Goal: Task Accomplishment & Management: Manage account settings

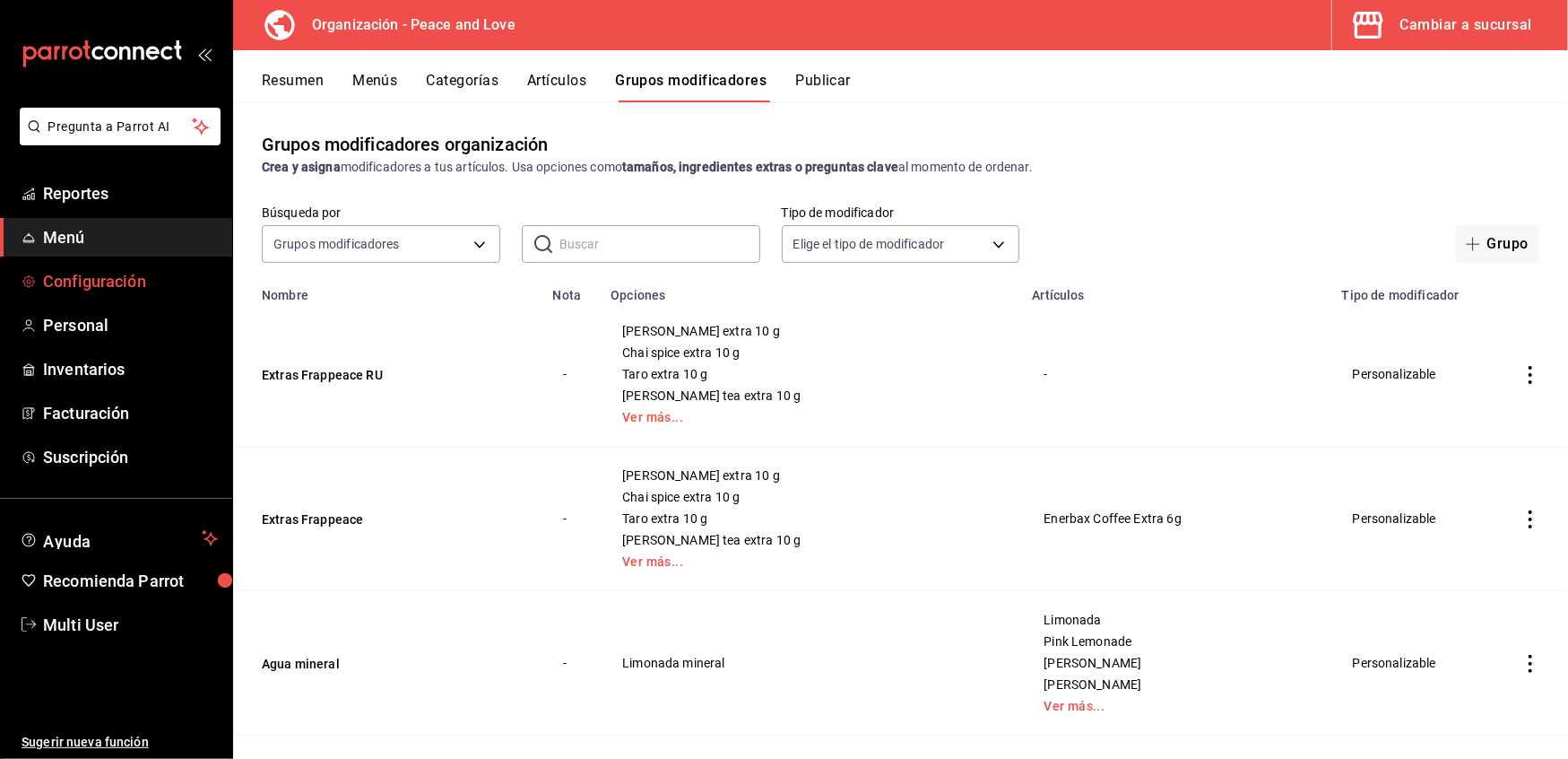
click at [88, 282] on span "Configuración" at bounding box center [130, 281] width 175 height 24
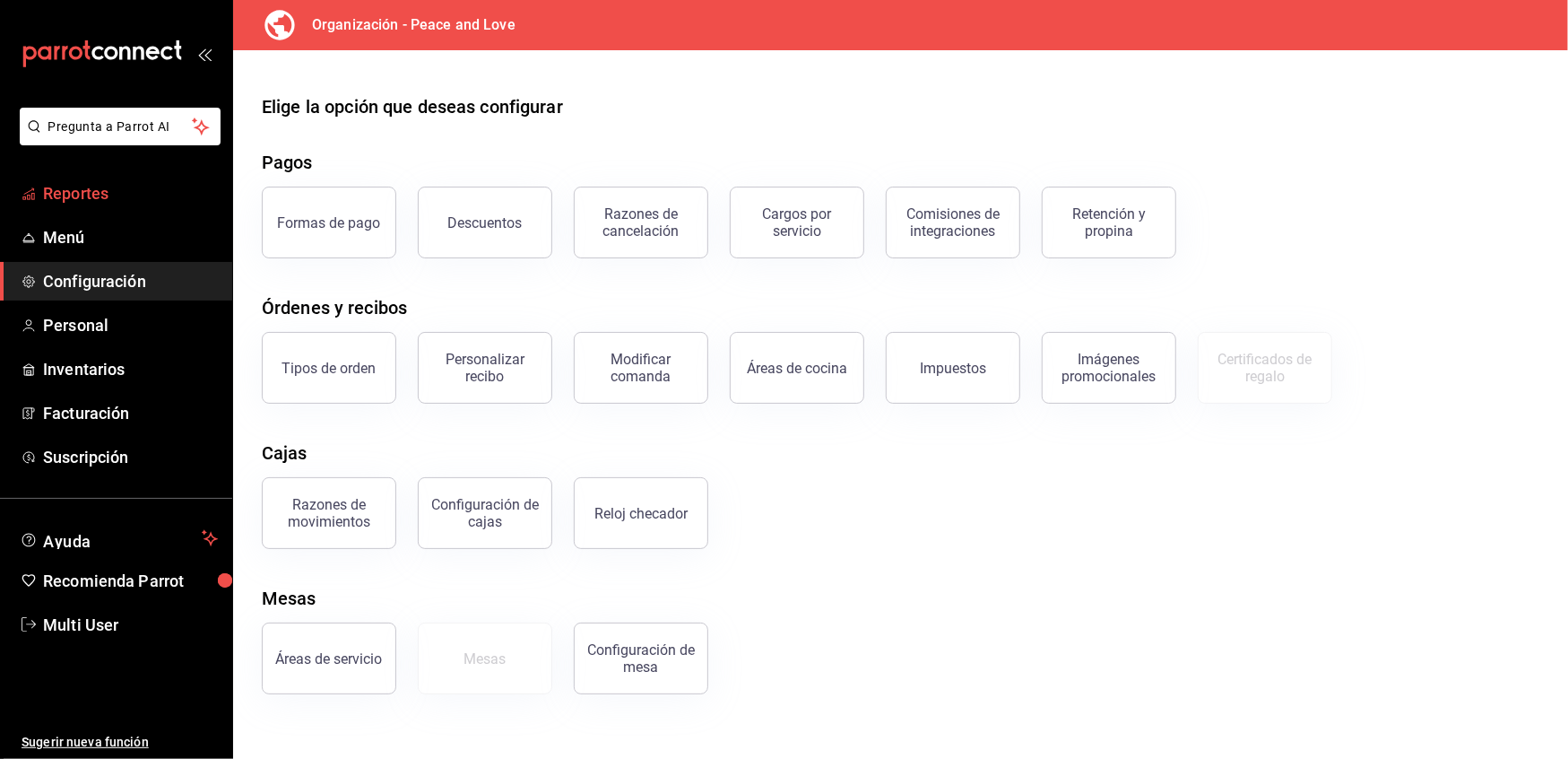
click at [80, 194] on span "Reportes" at bounding box center [130, 193] width 175 height 24
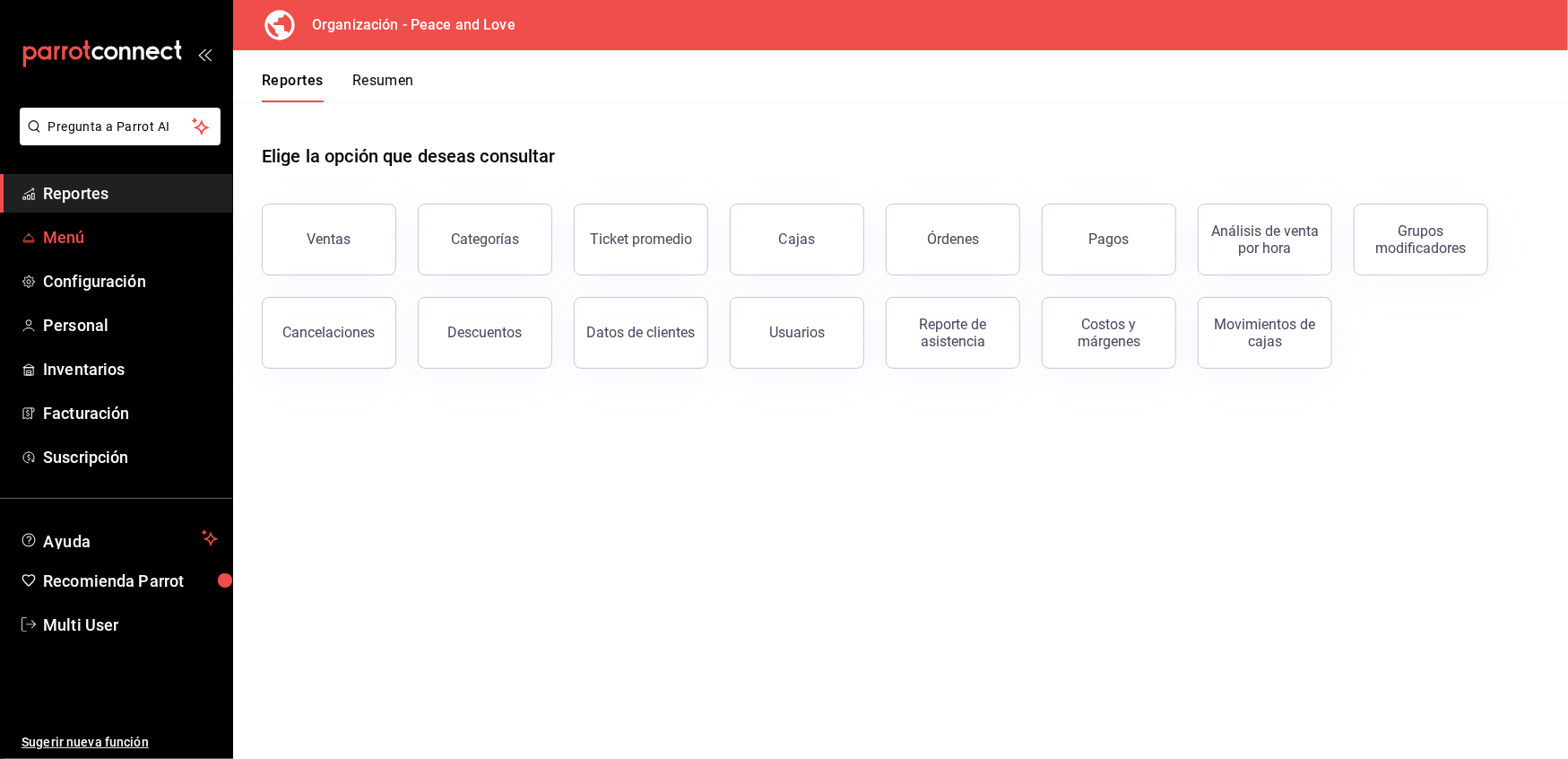
click at [65, 238] on span "Menú" at bounding box center [130, 237] width 175 height 24
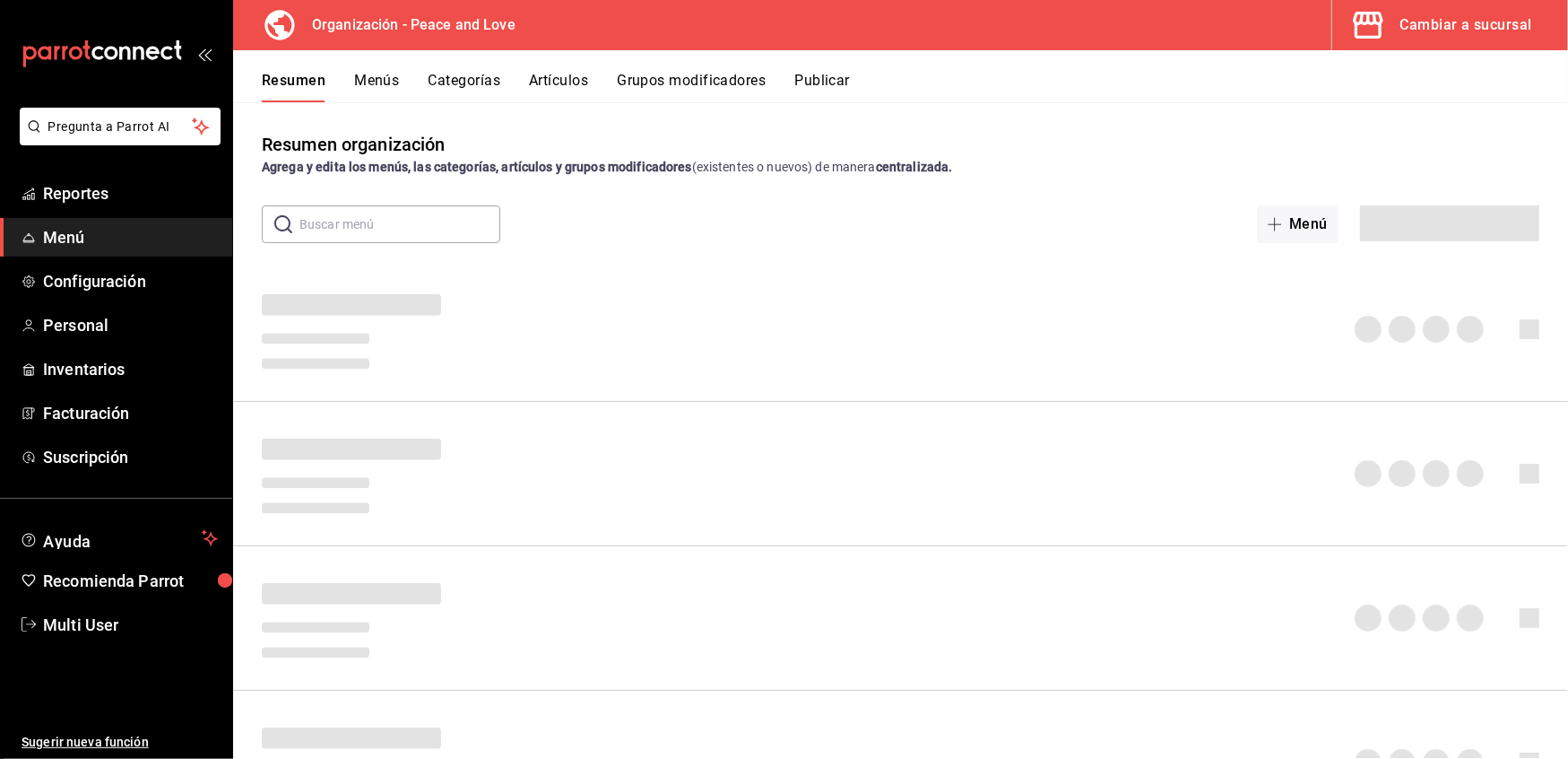
click at [1433, 22] on div "Cambiar a sucursal" at bounding box center [1466, 25] width 132 height 25
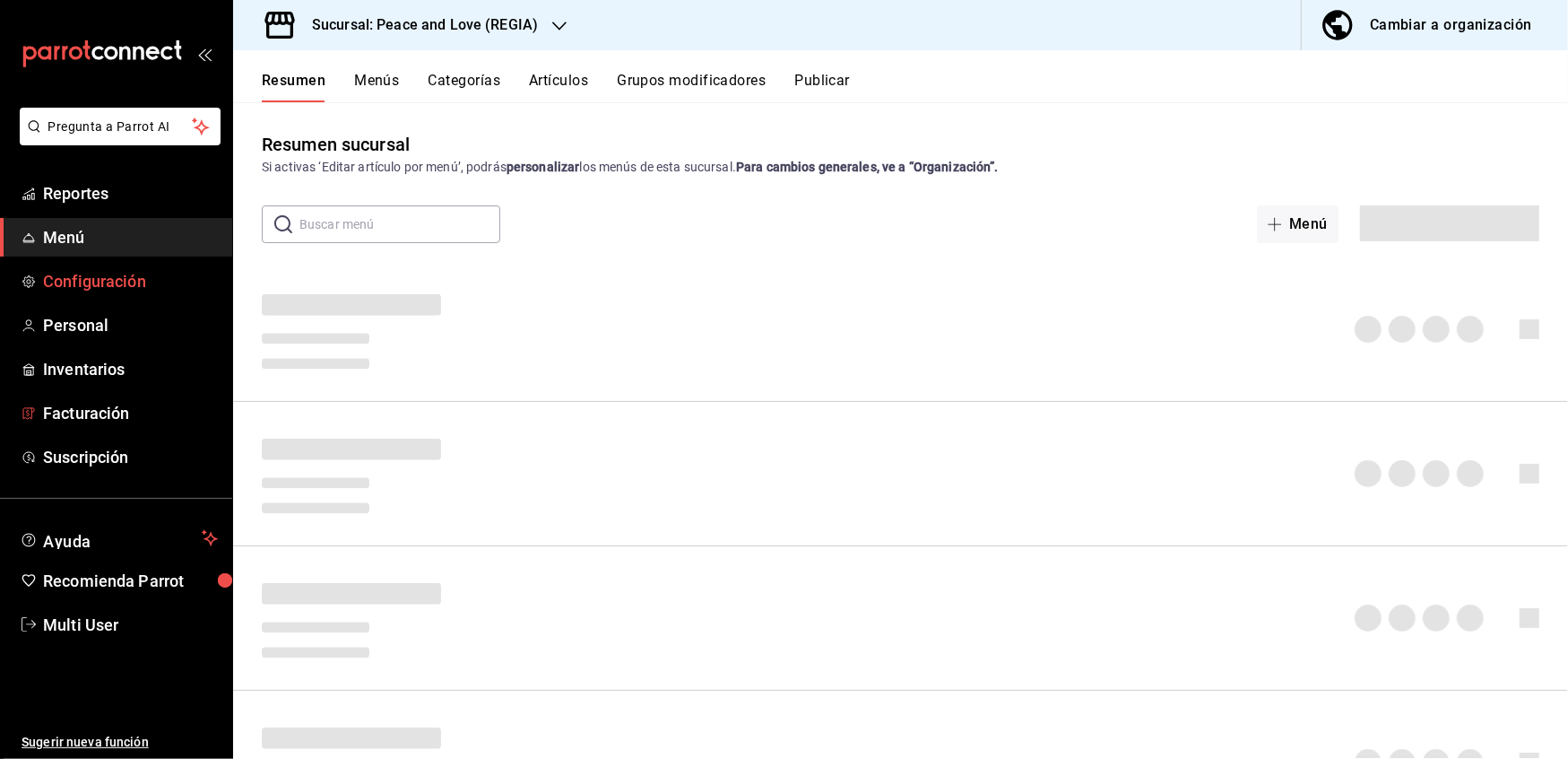
click at [90, 276] on span "Configuración" at bounding box center [130, 281] width 175 height 24
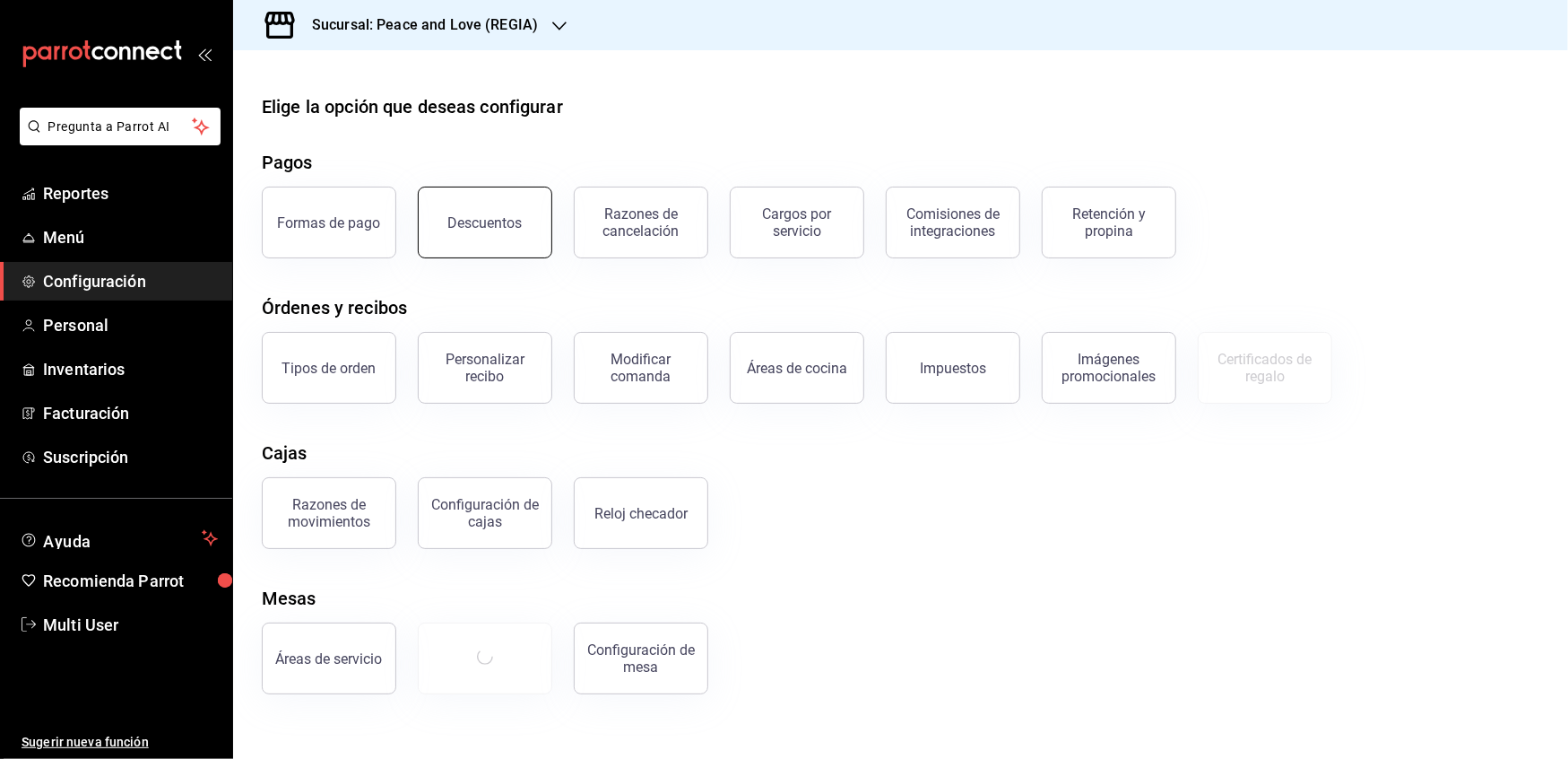
click at [482, 209] on button "Descuentos" at bounding box center [484, 222] width 134 height 71
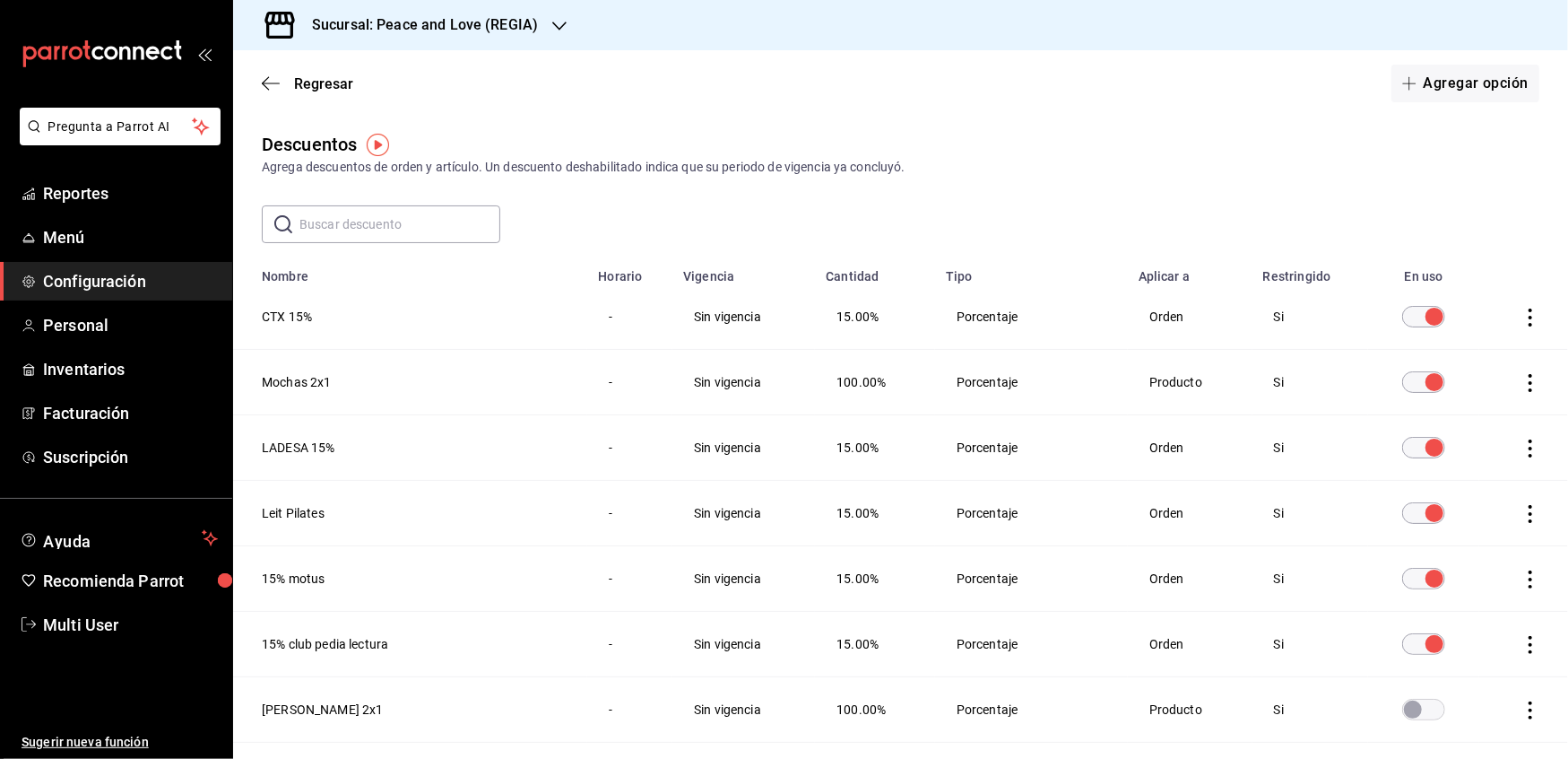
click at [557, 33] on div at bounding box center [559, 24] width 15 height 19
click at [360, 69] on span "Peace and Love (MTY 2)" at bounding box center [316, 77] width 137 height 19
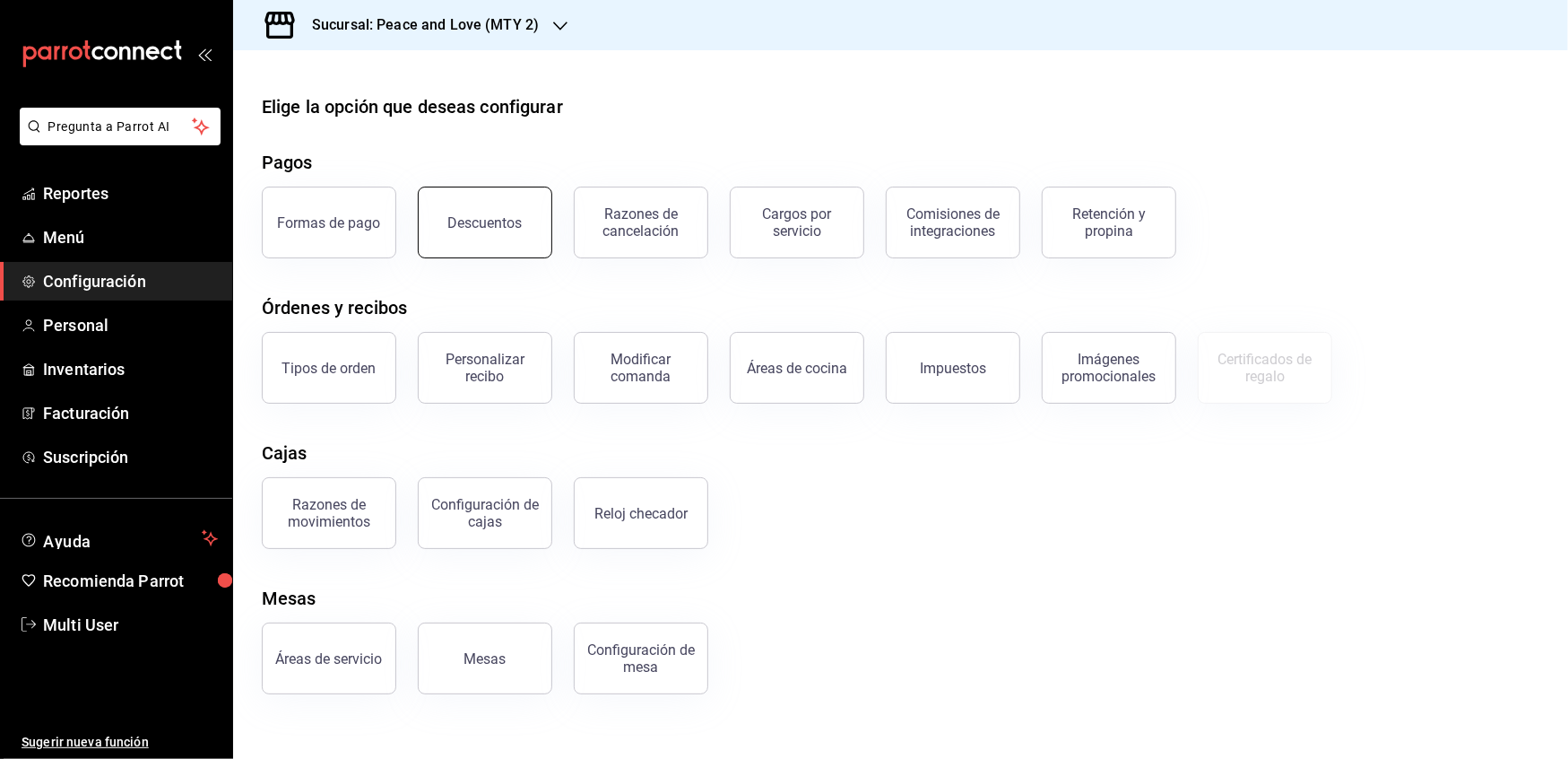
click at [529, 252] on button "Descuentos" at bounding box center [484, 222] width 134 height 71
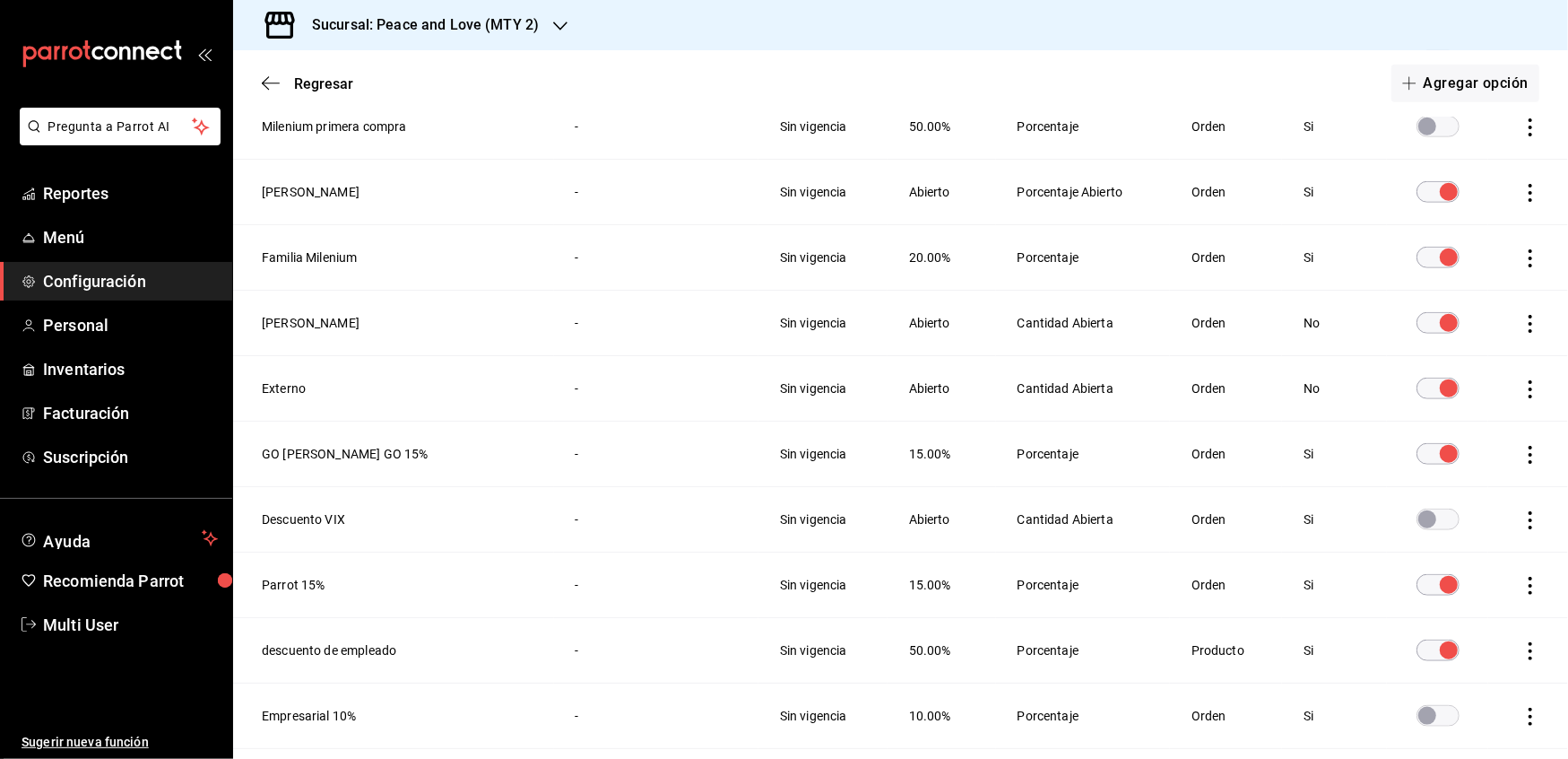
scroll to position [1105, 0]
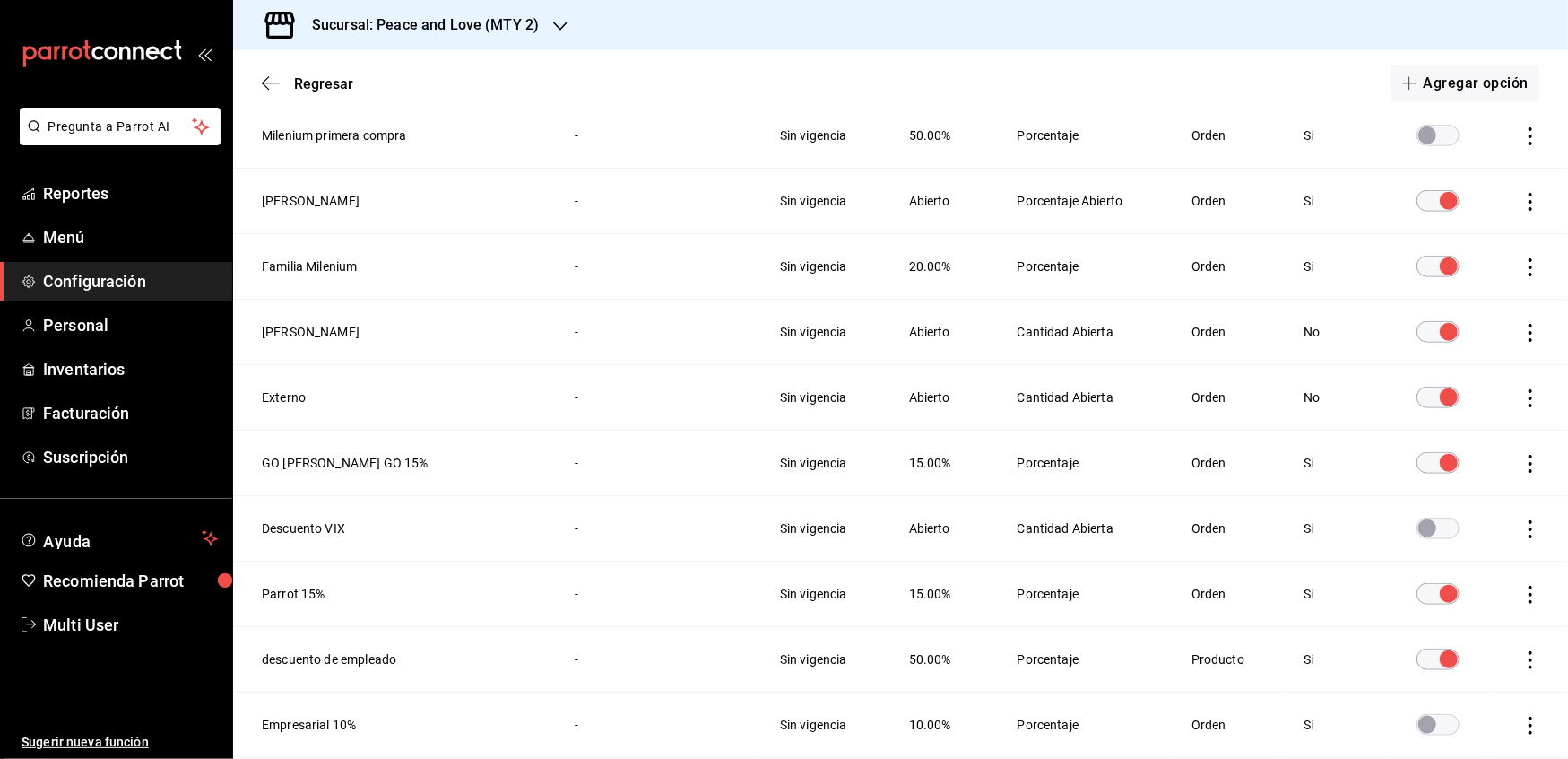
click at [563, 4] on div "Sucursal: Peace and Love (MTY 2)" at bounding box center [411, 24] width 327 height 50
click at [346, 115] on span "Peace and Love (REGIA)" at bounding box center [316, 118] width 138 height 19
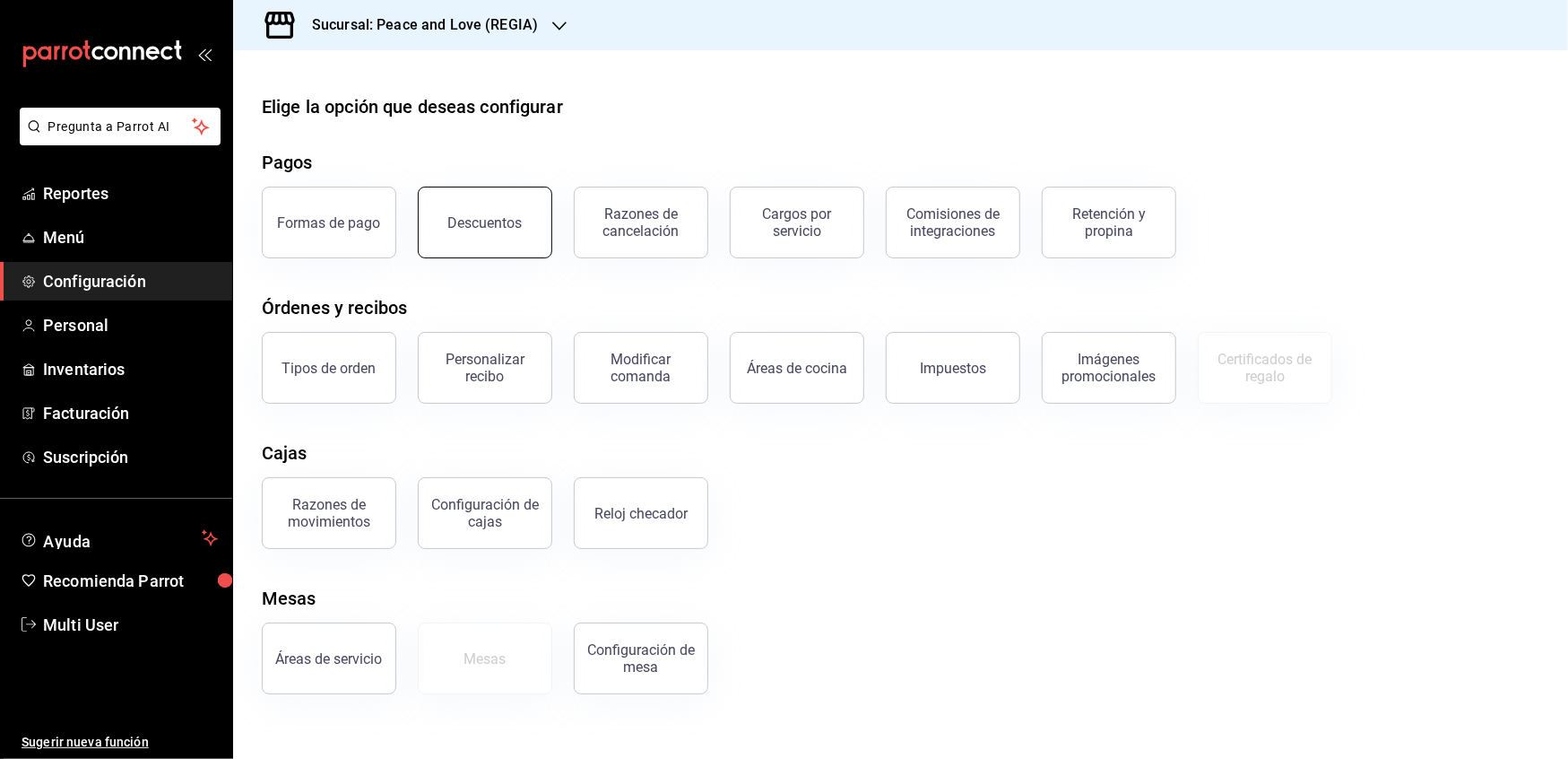
click at [483, 246] on button "Descuentos" at bounding box center [484, 222] width 134 height 71
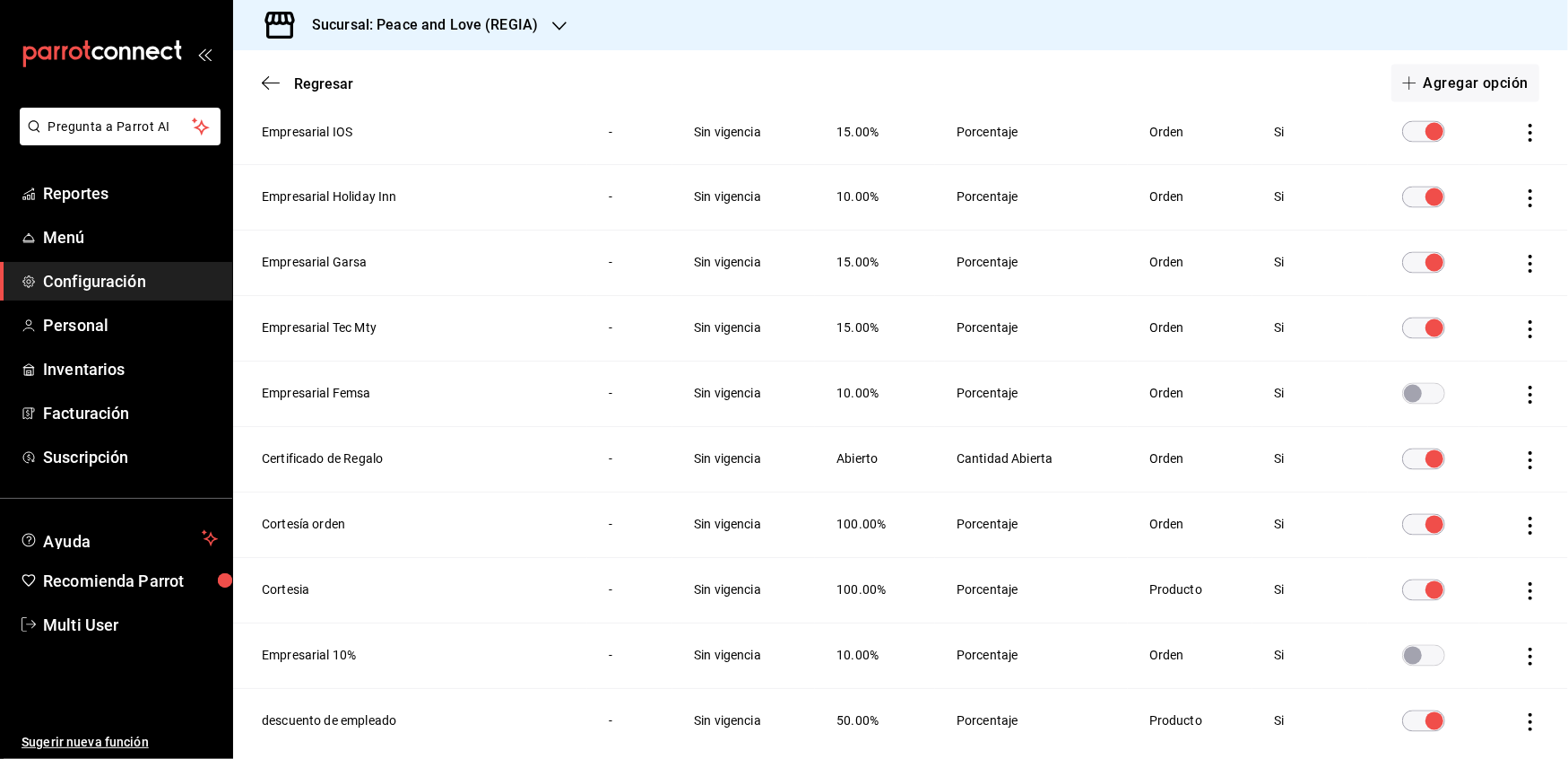
scroll to position [2314, 0]
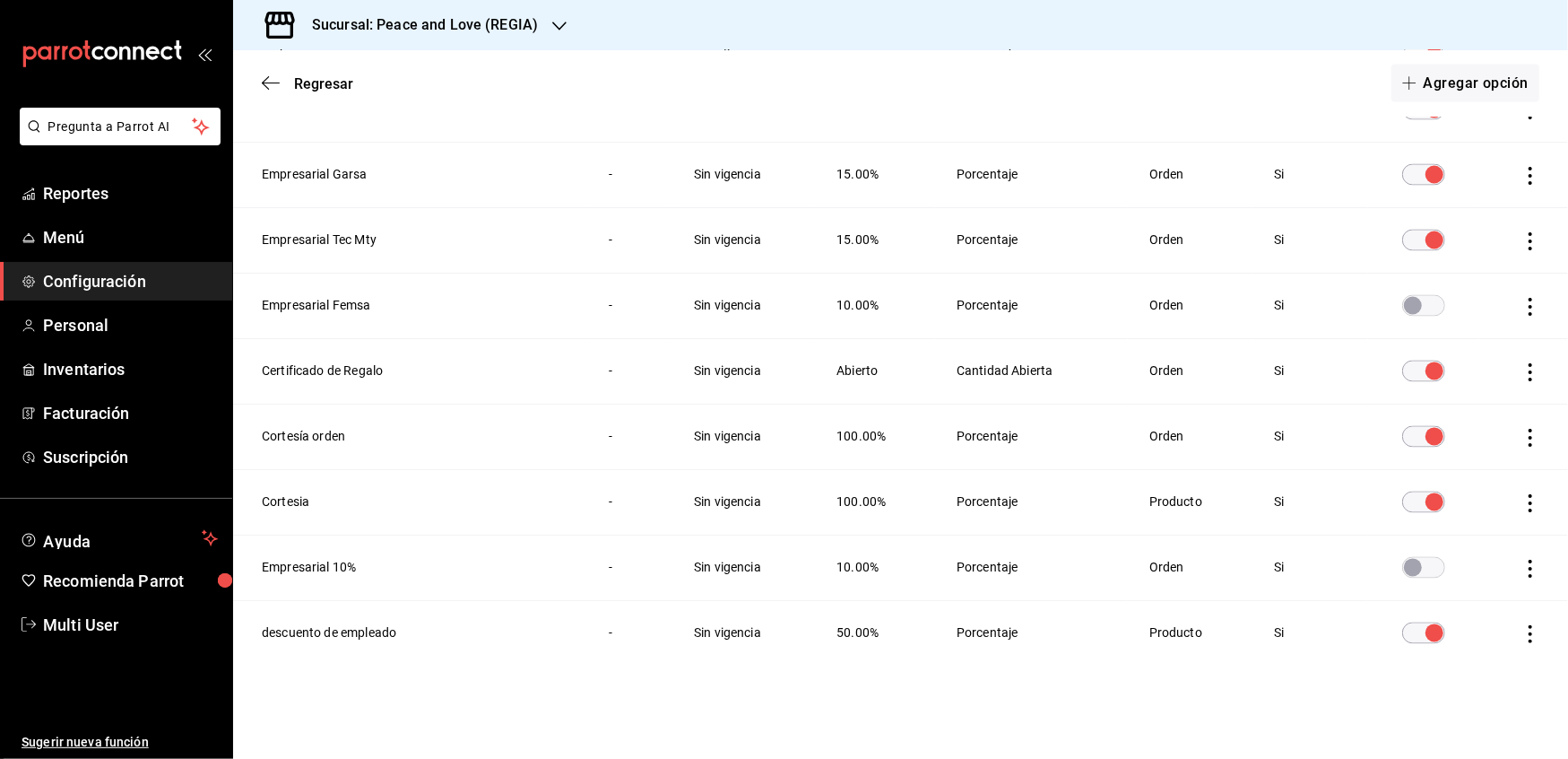
click at [552, 30] on icon "button" at bounding box center [559, 25] width 15 height 15
click at [342, 72] on span "Peace and Love (MTY 2)" at bounding box center [316, 77] width 137 height 19
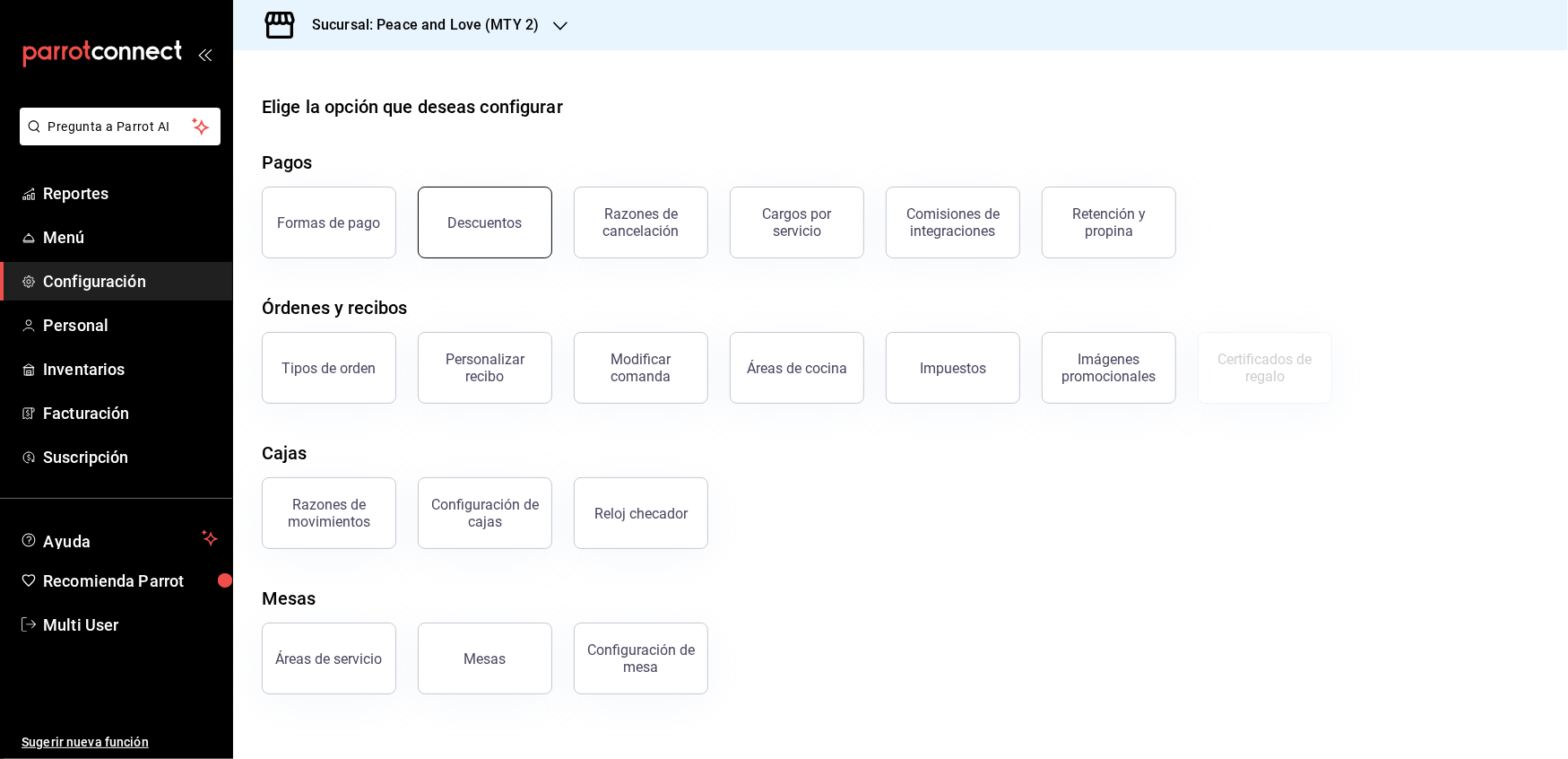
click at [464, 226] on div "Descuentos" at bounding box center [485, 222] width 74 height 17
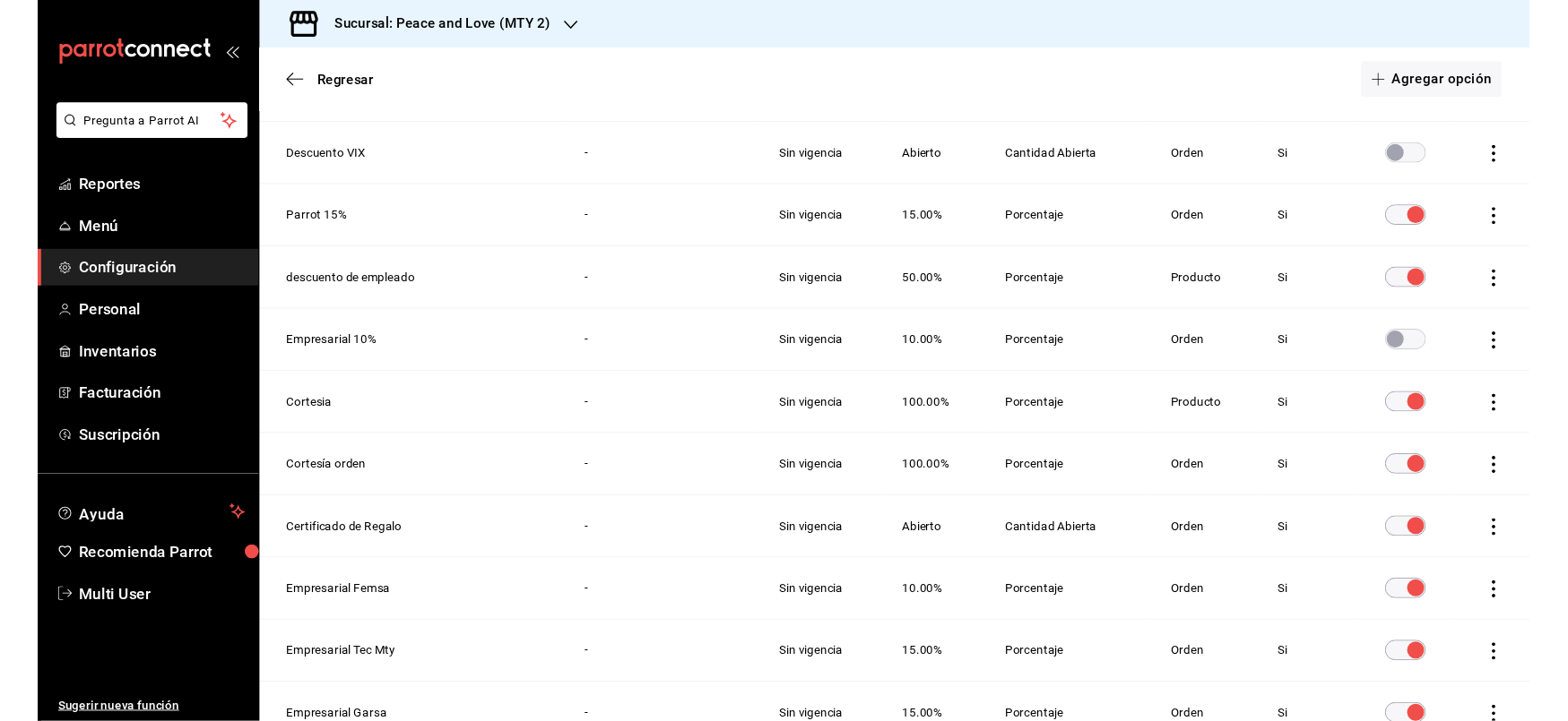
scroll to position [1464, 0]
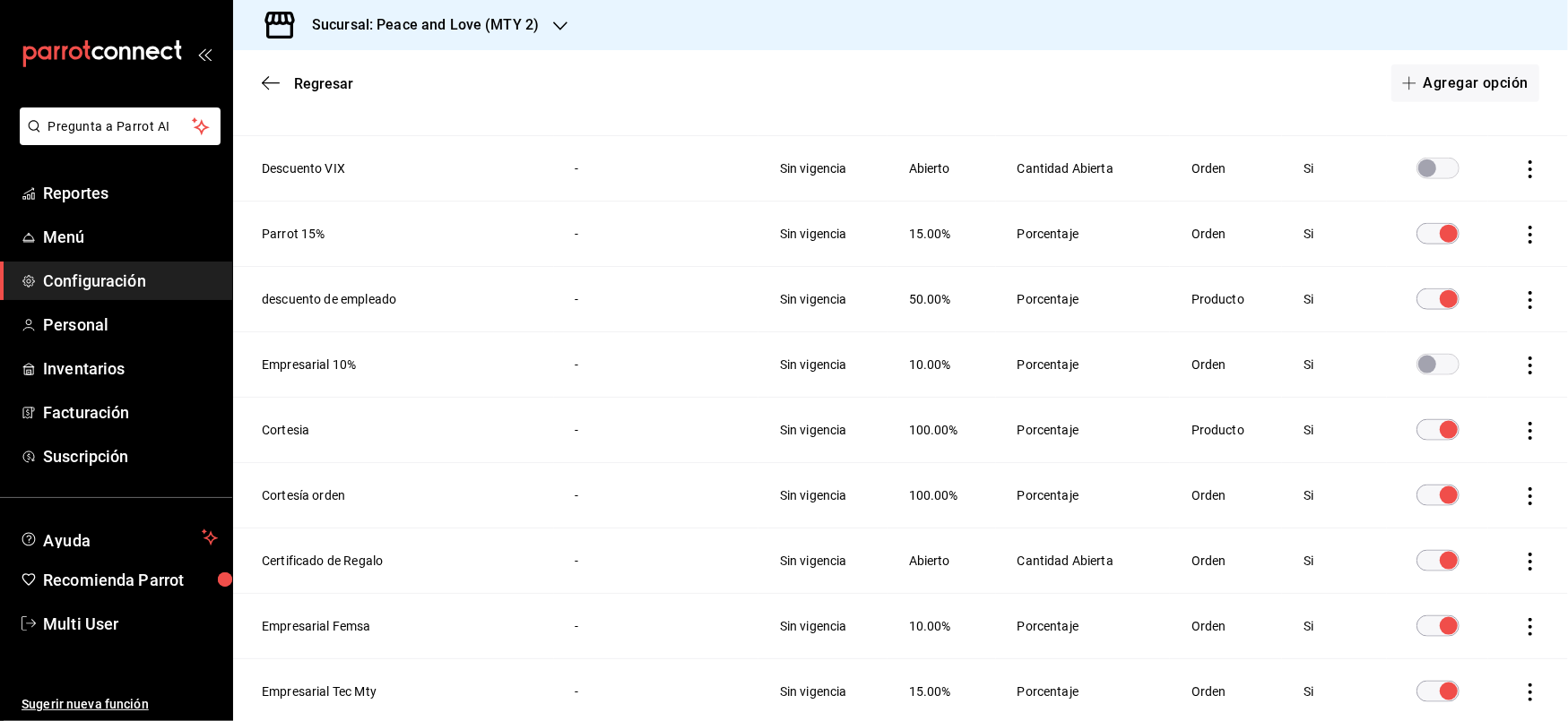
click at [90, 288] on span "Configuración" at bounding box center [130, 281] width 175 height 24
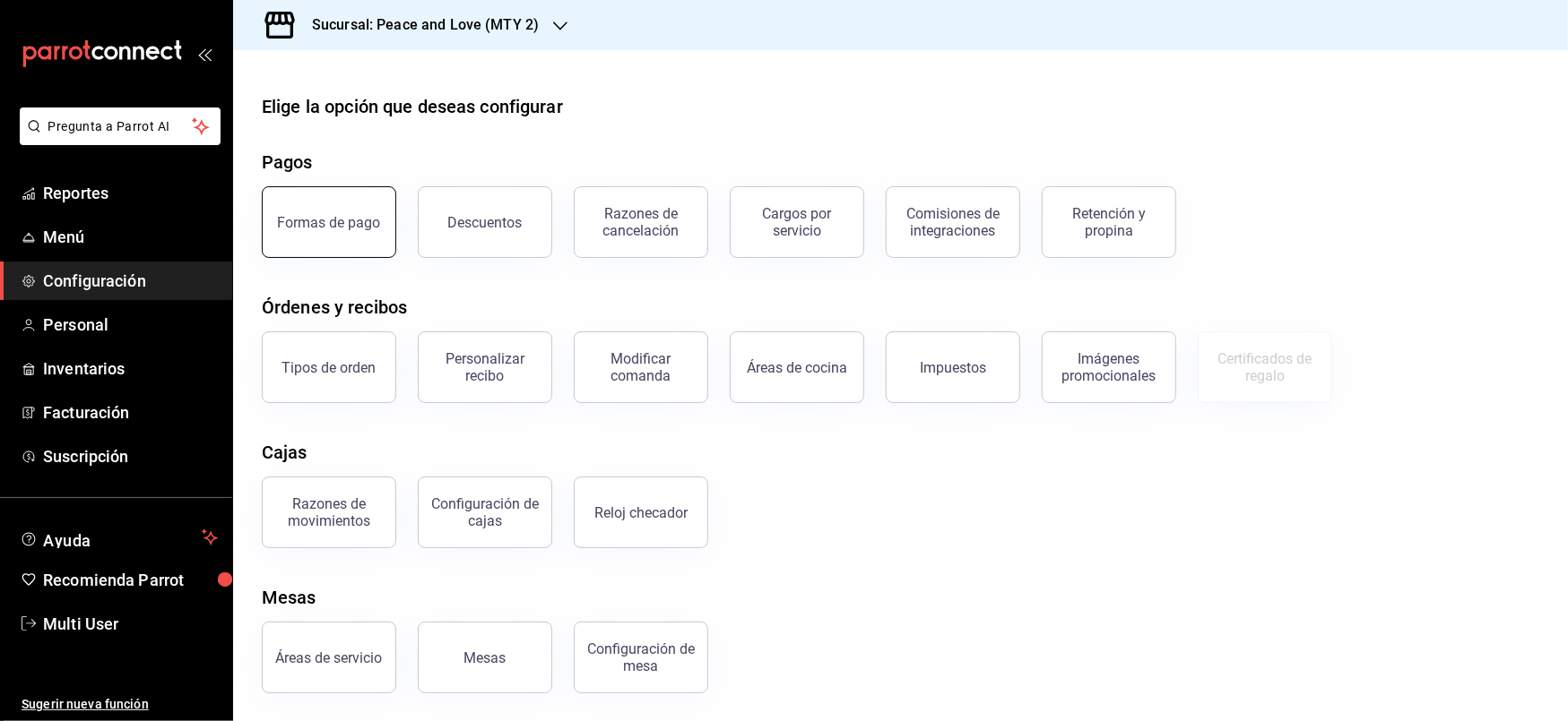
click at [338, 219] on div "Formas de pago" at bounding box center [329, 222] width 103 height 17
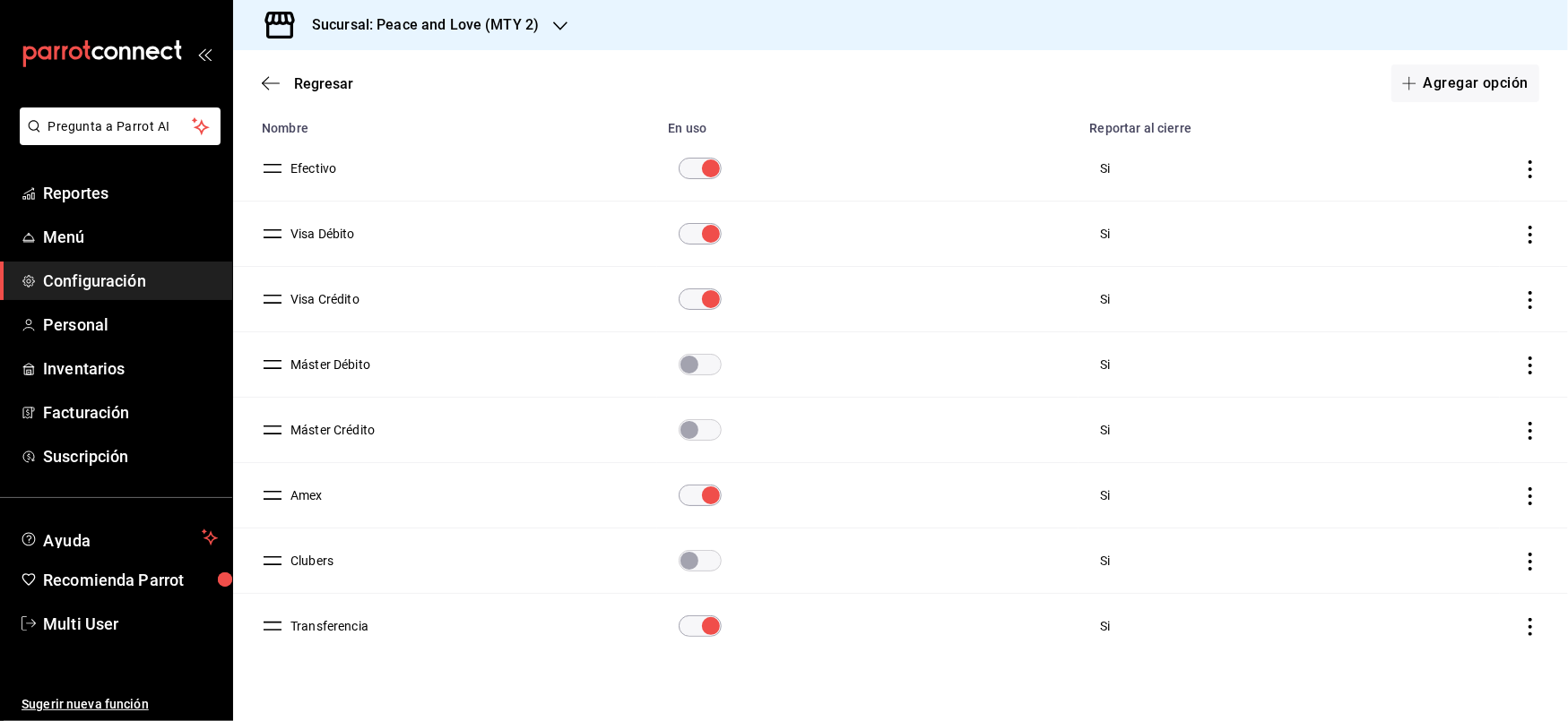
scroll to position [180, 0]
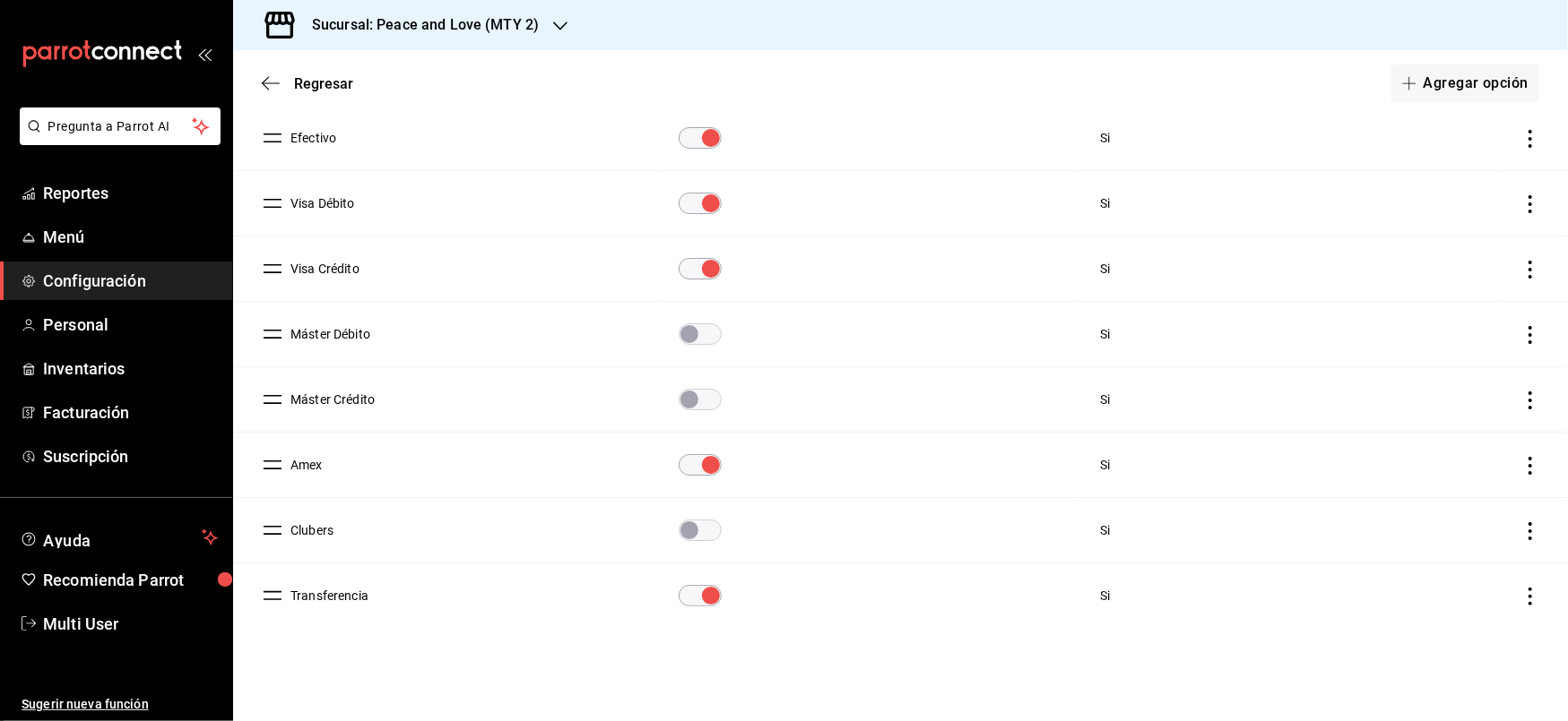
click at [1521, 534] on icon "actions" at bounding box center [1530, 531] width 18 height 18
click at [1321, 694] on div at bounding box center [784, 360] width 1568 height 721
drag, startPoint x: 271, startPoint y: 534, endPoint x: 272, endPoint y: 651, distance: 117.0
click at [288, 574] on table "Nombre En uso Reportar al cierre Efectivo [DEMOGRAPHIC_DATA] Débito [DEMOGRAPHI…" at bounding box center [900, 353] width 1335 height 549
drag, startPoint x: 274, startPoint y: 338, endPoint x: 273, endPoint y: 473, distance: 135.0
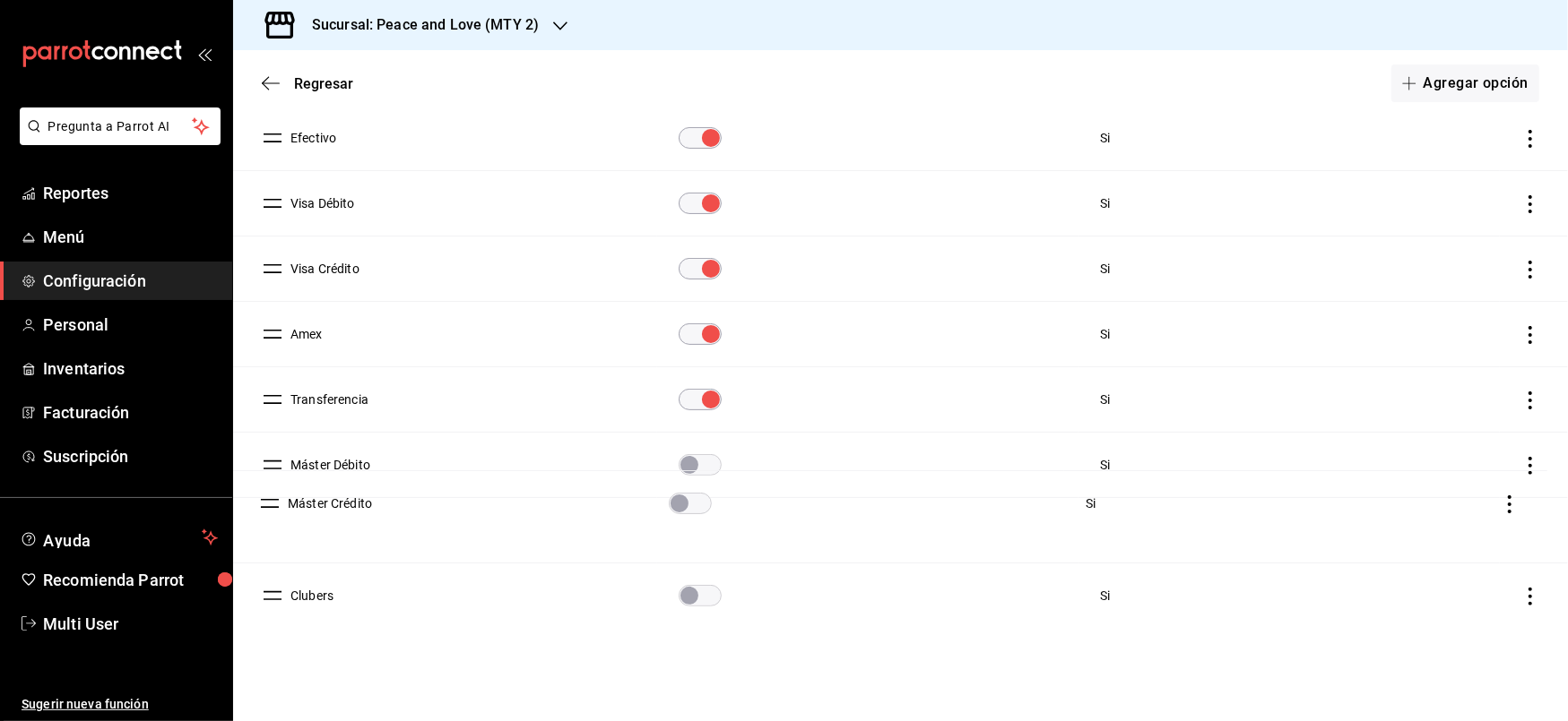
drag, startPoint x: 269, startPoint y: 599, endPoint x: 266, endPoint y: 510, distance: 89.1
click at [553, 23] on icon "button" at bounding box center [560, 25] width 15 height 15
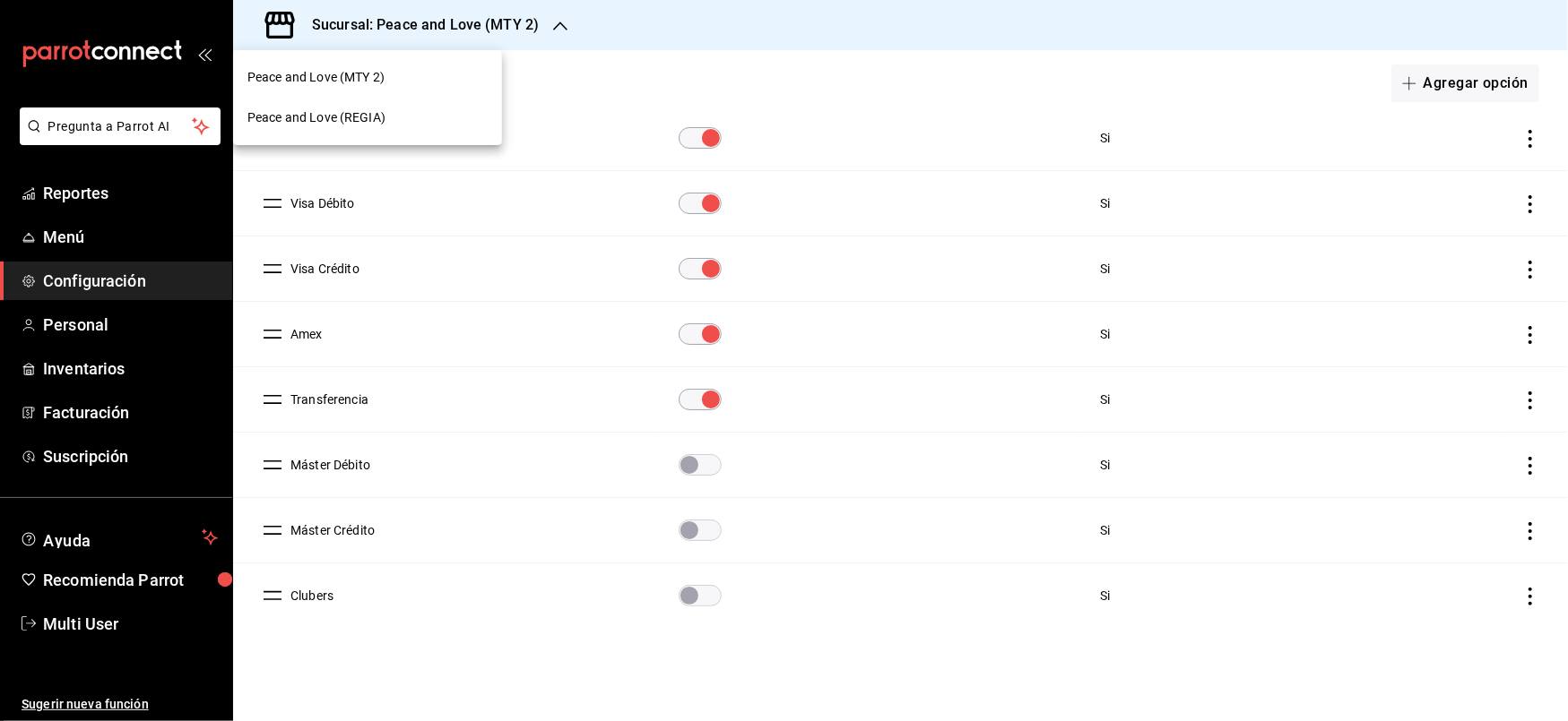
click at [362, 122] on span "Peace and Love (REGIA)" at bounding box center [316, 117] width 138 height 19
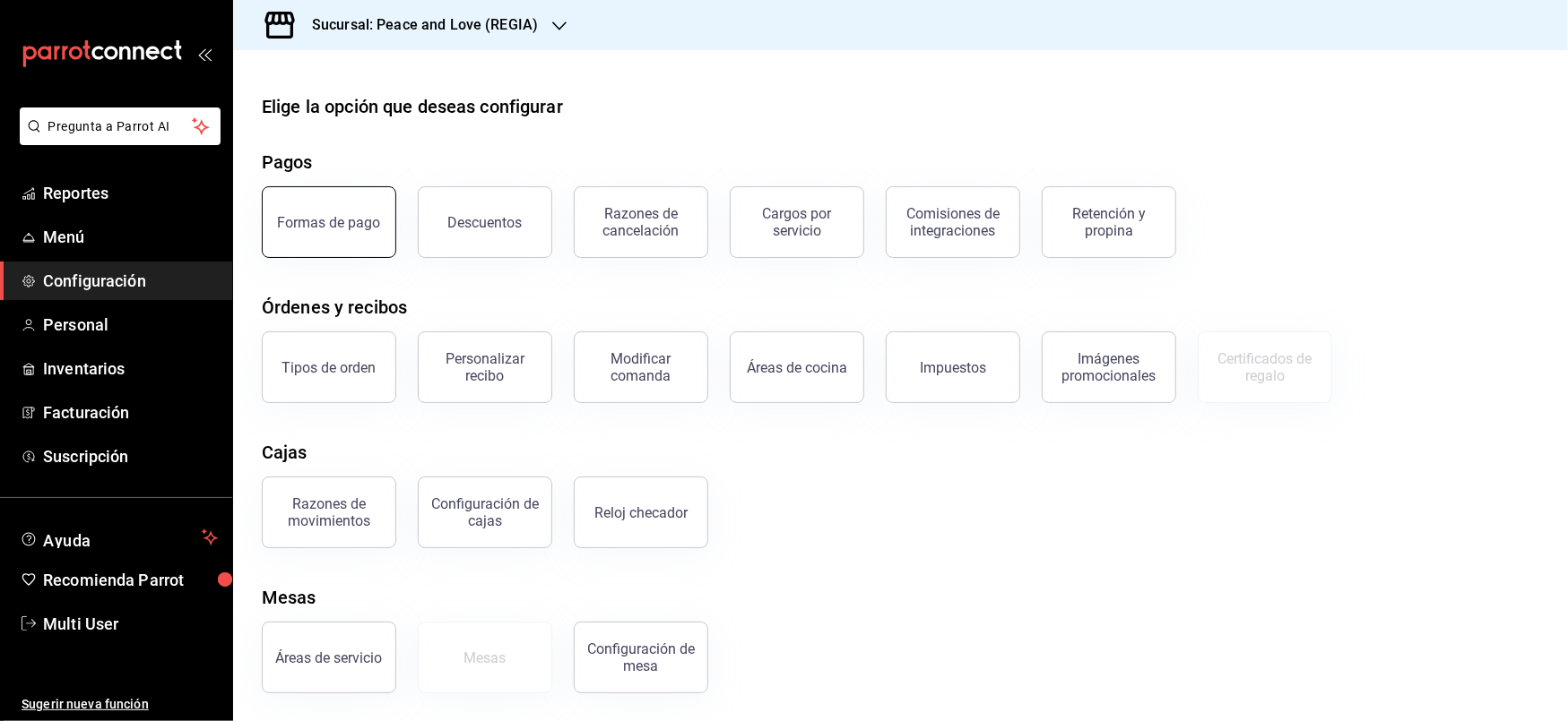
click at [342, 219] on div "Formas de pago" at bounding box center [329, 222] width 103 height 17
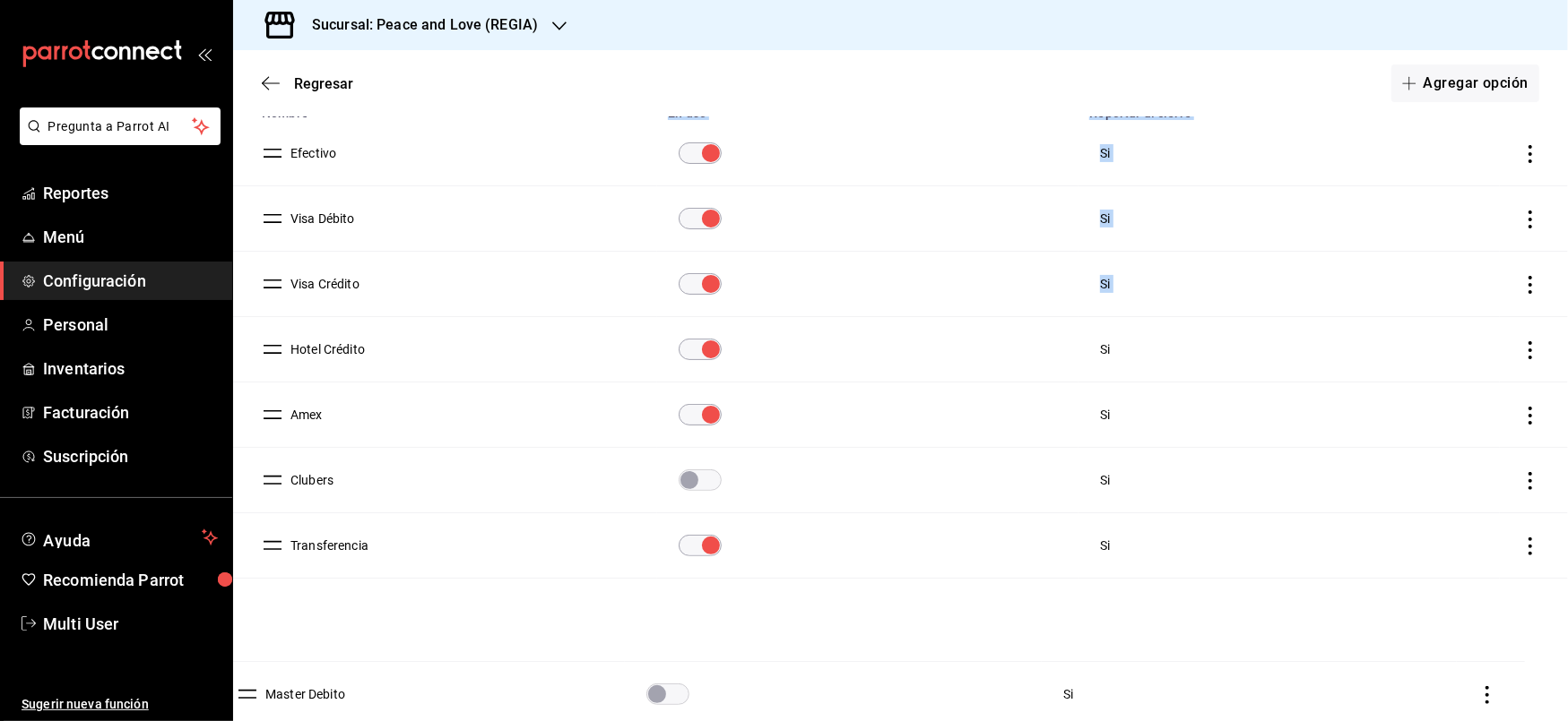
scroll to position [180, 0]
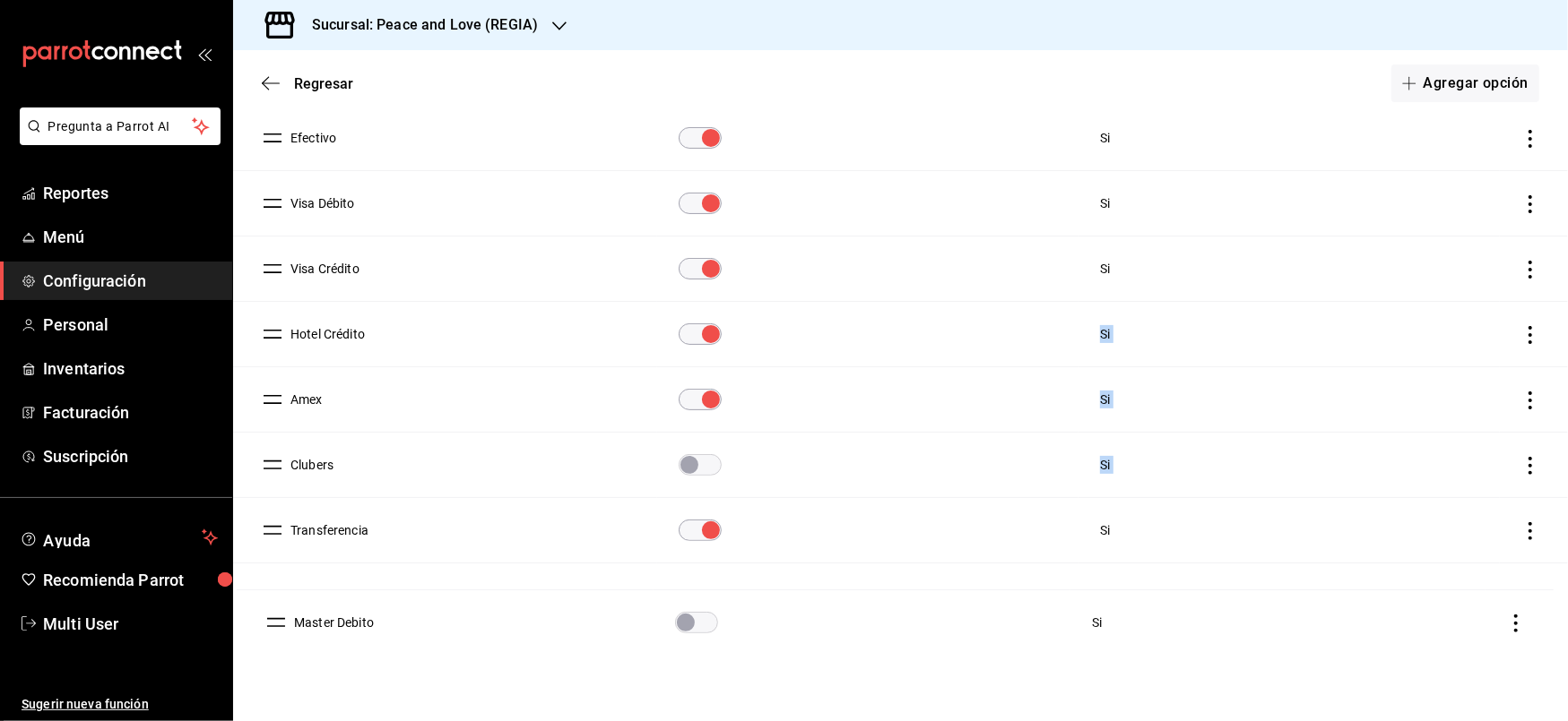
drag, startPoint x: 273, startPoint y: 390, endPoint x: 277, endPoint y: 617, distance: 227.0
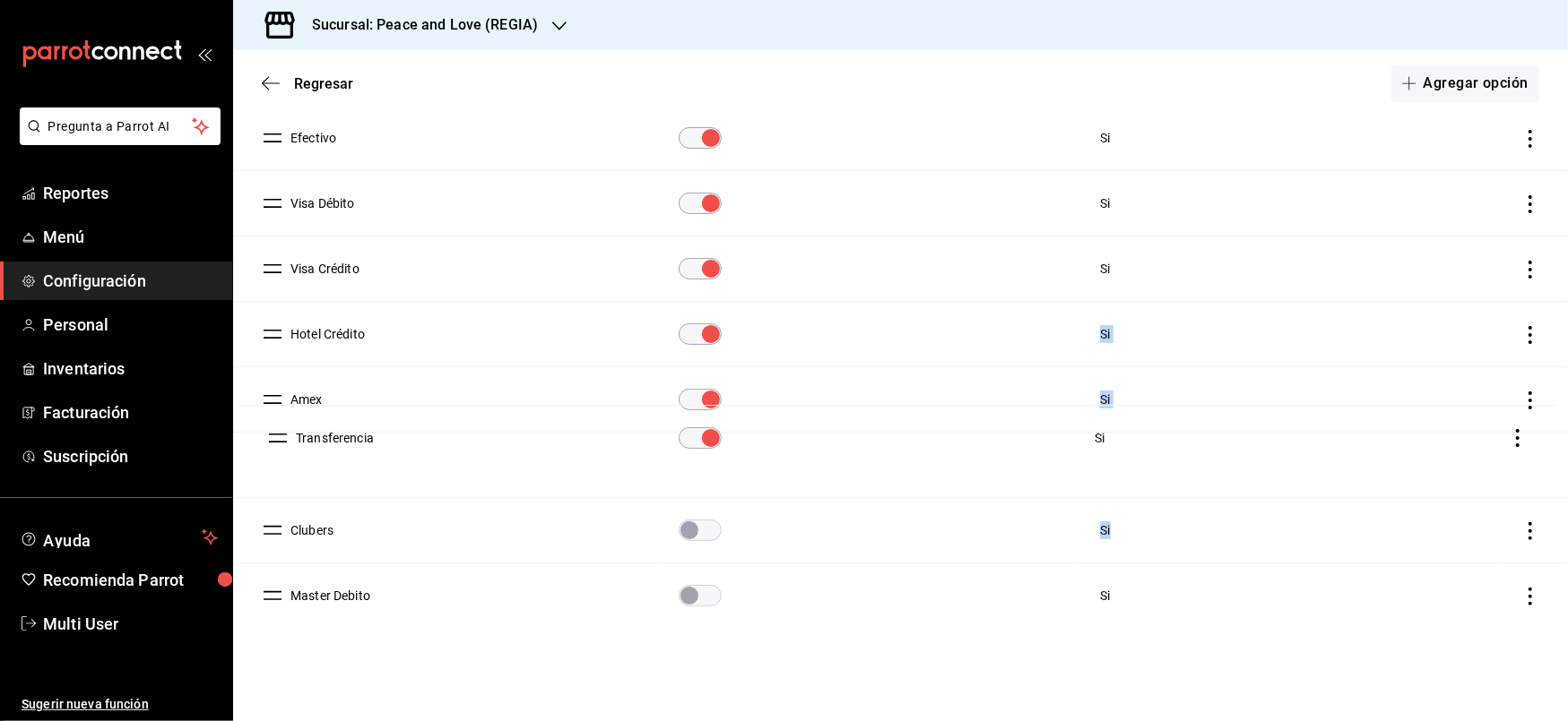
click at [274, 428] on td "Amex" at bounding box center [444, 400] width 424 height 66
click at [444, 645] on div "Formas de pago Agrega, ordena y personaliza tus formas de pago. ​ ​ Lo sentimos…" at bounding box center [900, 322] width 1335 height 741
click at [325, 467] on button "Transferencia" at bounding box center [325, 465] width 85 height 18
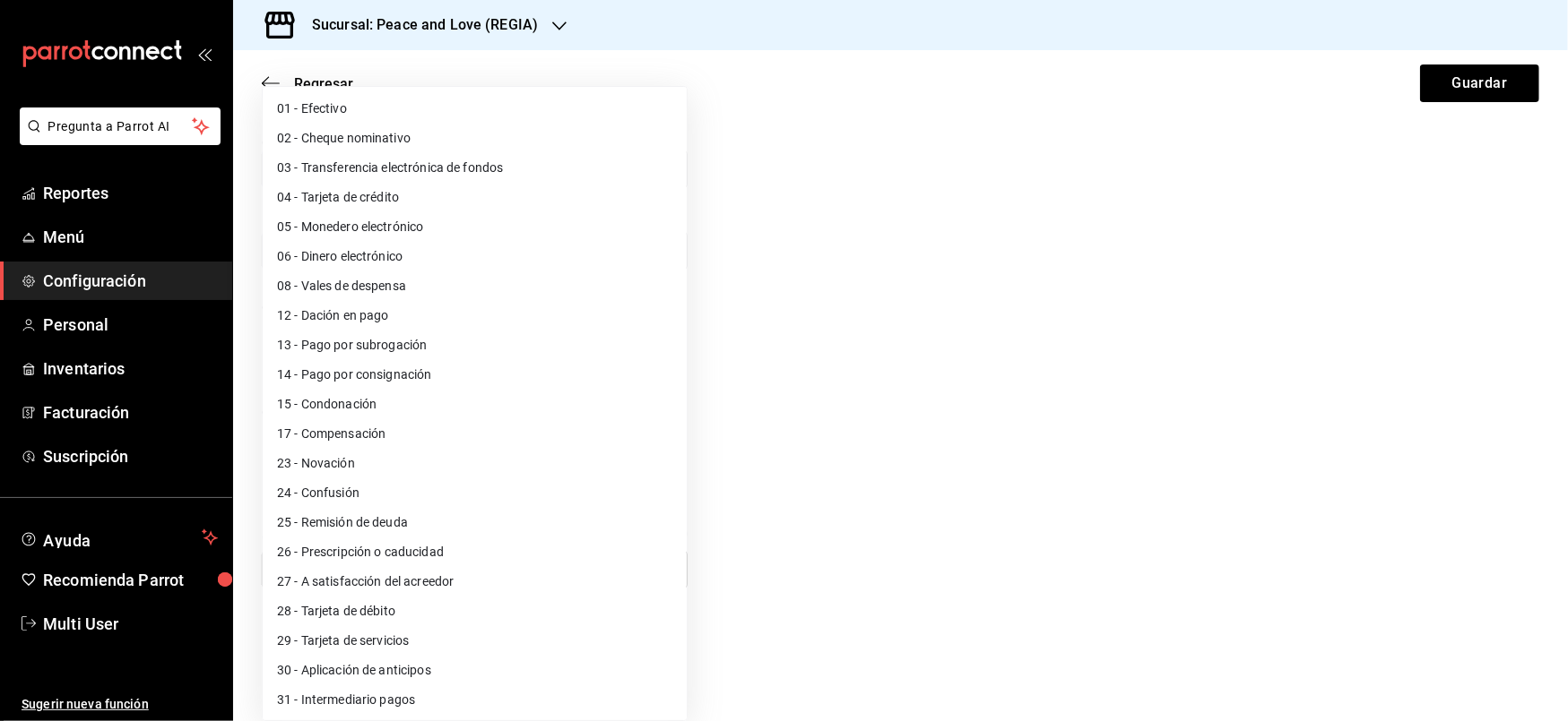
click at [668, 577] on body "Pregunta a Parrot AI Reportes Menú Configuración Personal Inventarios Facturaci…" at bounding box center [784, 360] width 1568 height 721
click at [785, 519] on div at bounding box center [784, 360] width 1568 height 721
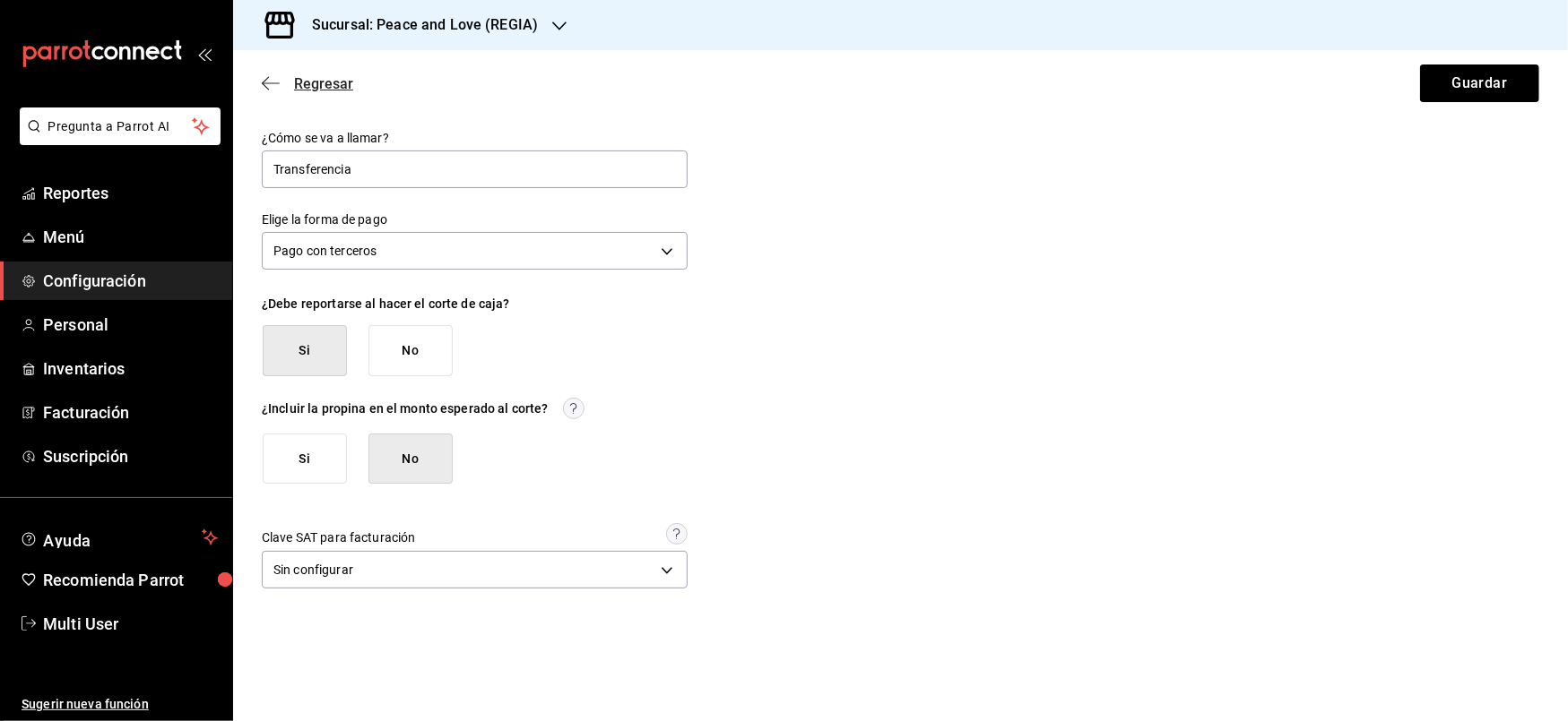
click at [265, 79] on icon "button" at bounding box center [270, 83] width 18 height 16
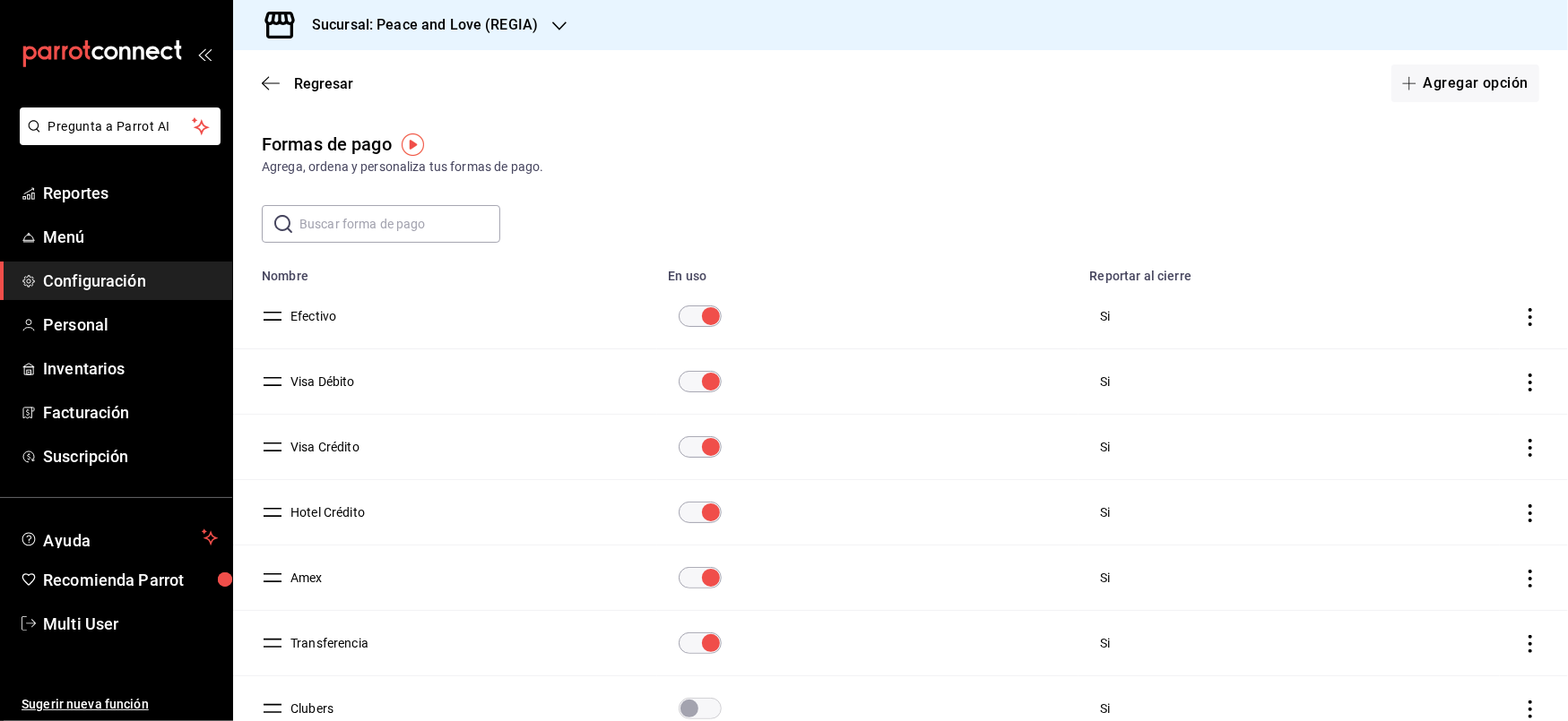
click at [309, 518] on button "Hotel Crédito" at bounding box center [323, 513] width 81 height 18
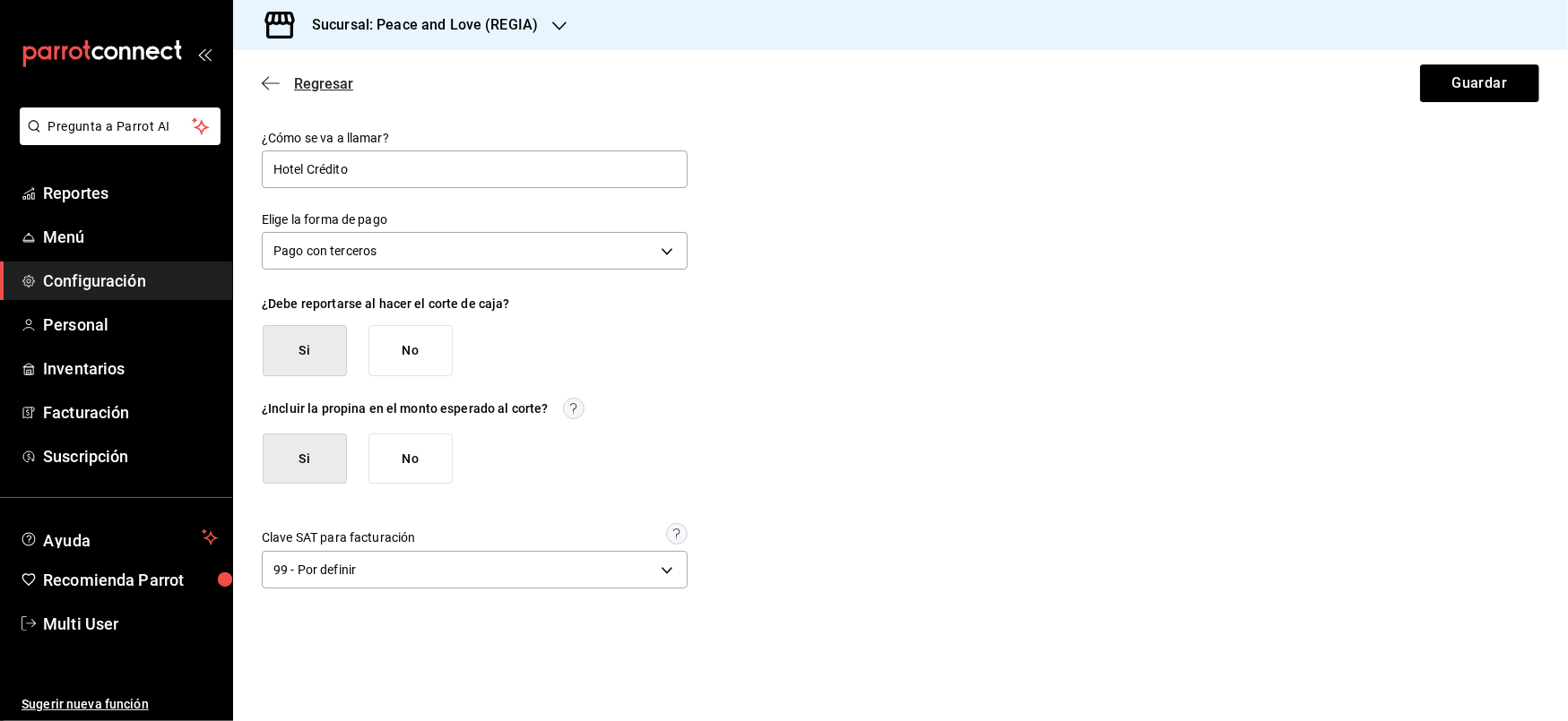
click at [265, 83] on icon "button" at bounding box center [270, 82] width 18 height 1
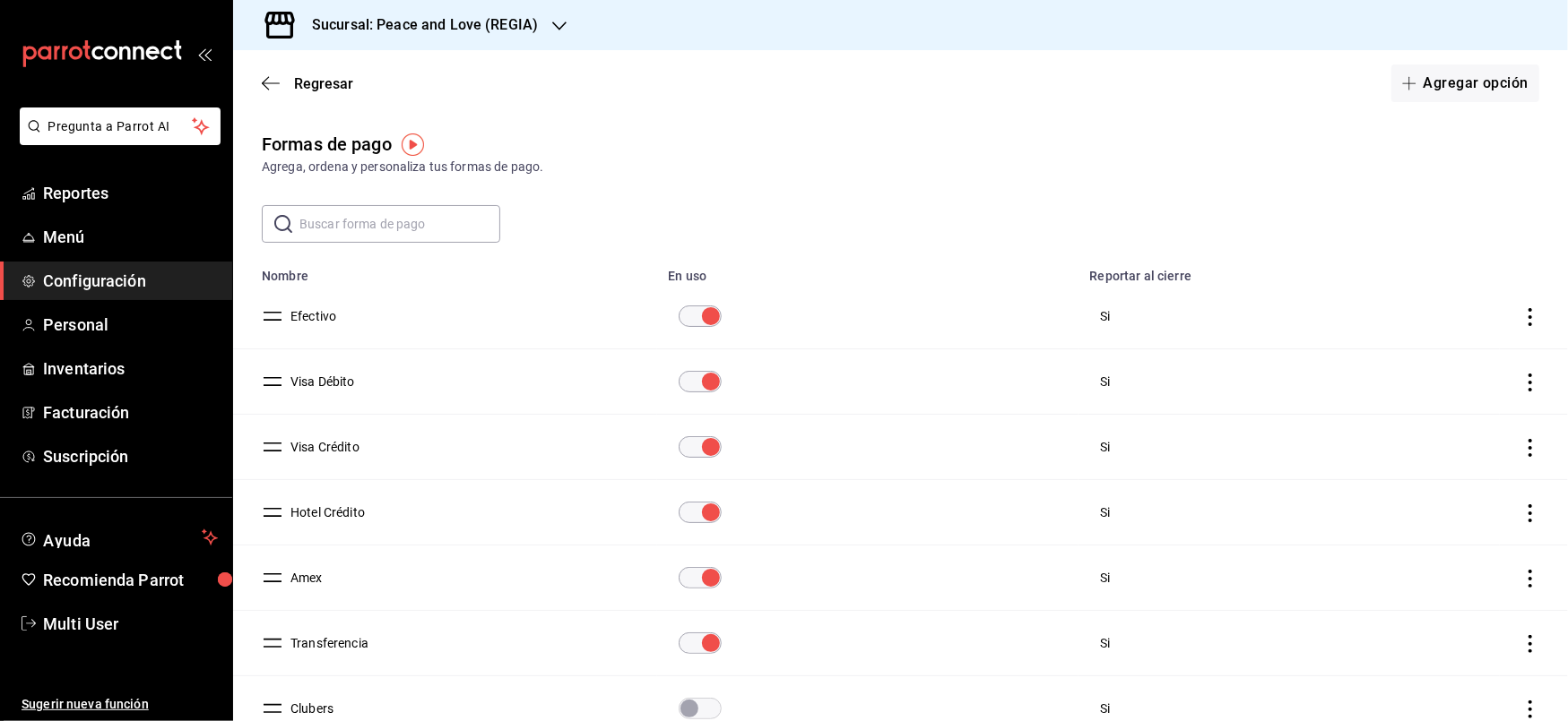
click at [300, 579] on button "Amex" at bounding box center [302, 578] width 39 height 18
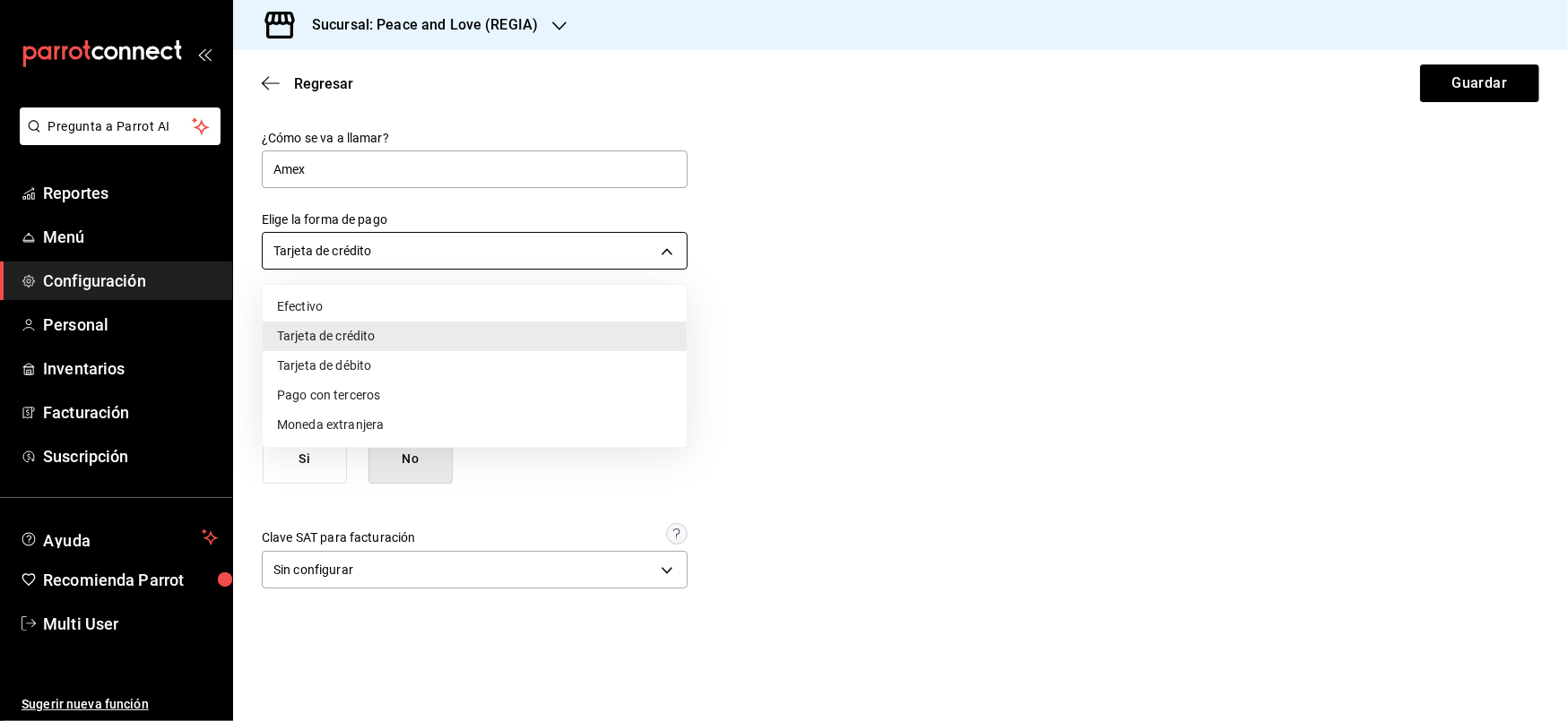
click at [669, 248] on body "Pregunta a Parrot AI Reportes Menú Configuración Personal Inventarios Facturaci…" at bounding box center [784, 360] width 1568 height 721
click at [776, 387] on div at bounding box center [784, 360] width 1568 height 721
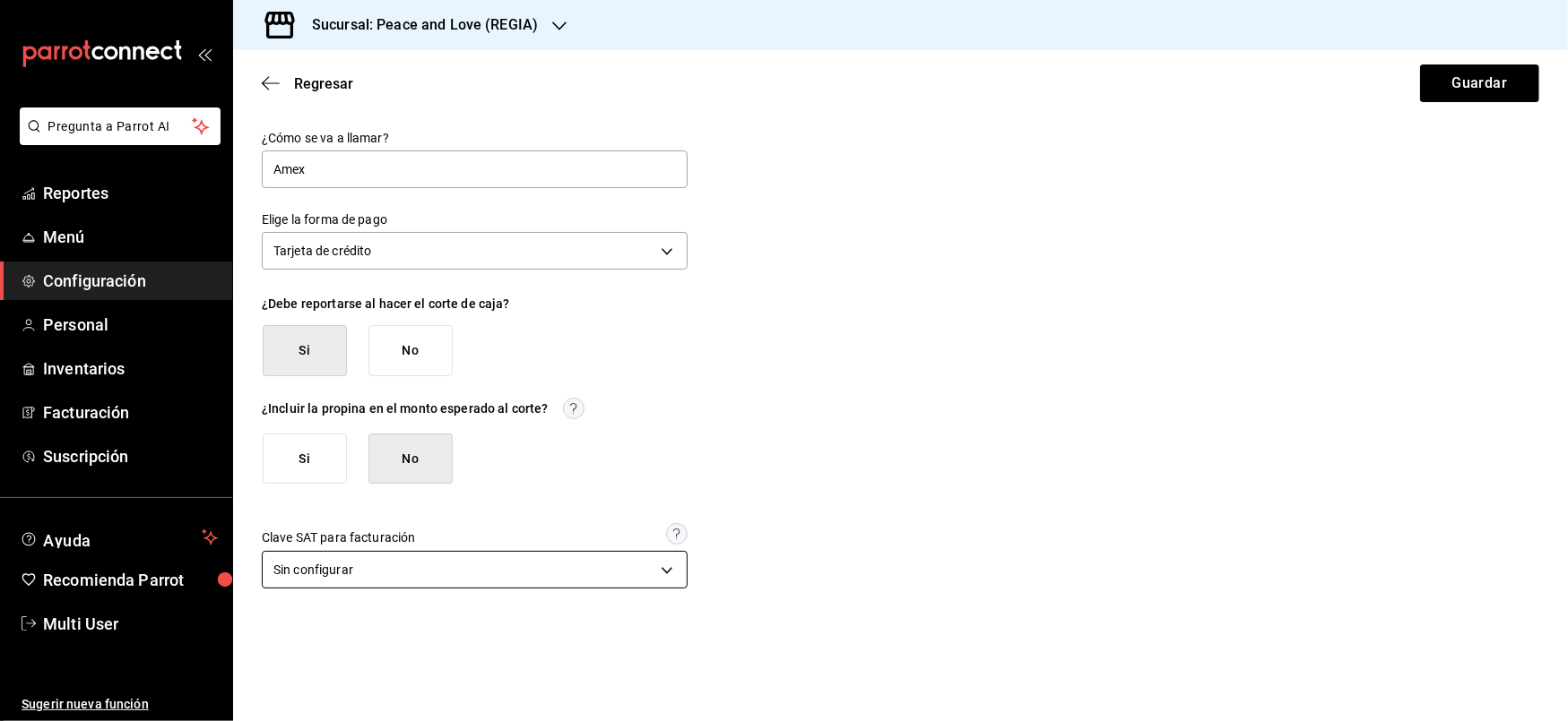
click at [671, 584] on body "Pregunta a Parrot AI Reportes Menú Configuración Personal Inventarios Facturaci…" at bounding box center [784, 360] width 1568 height 721
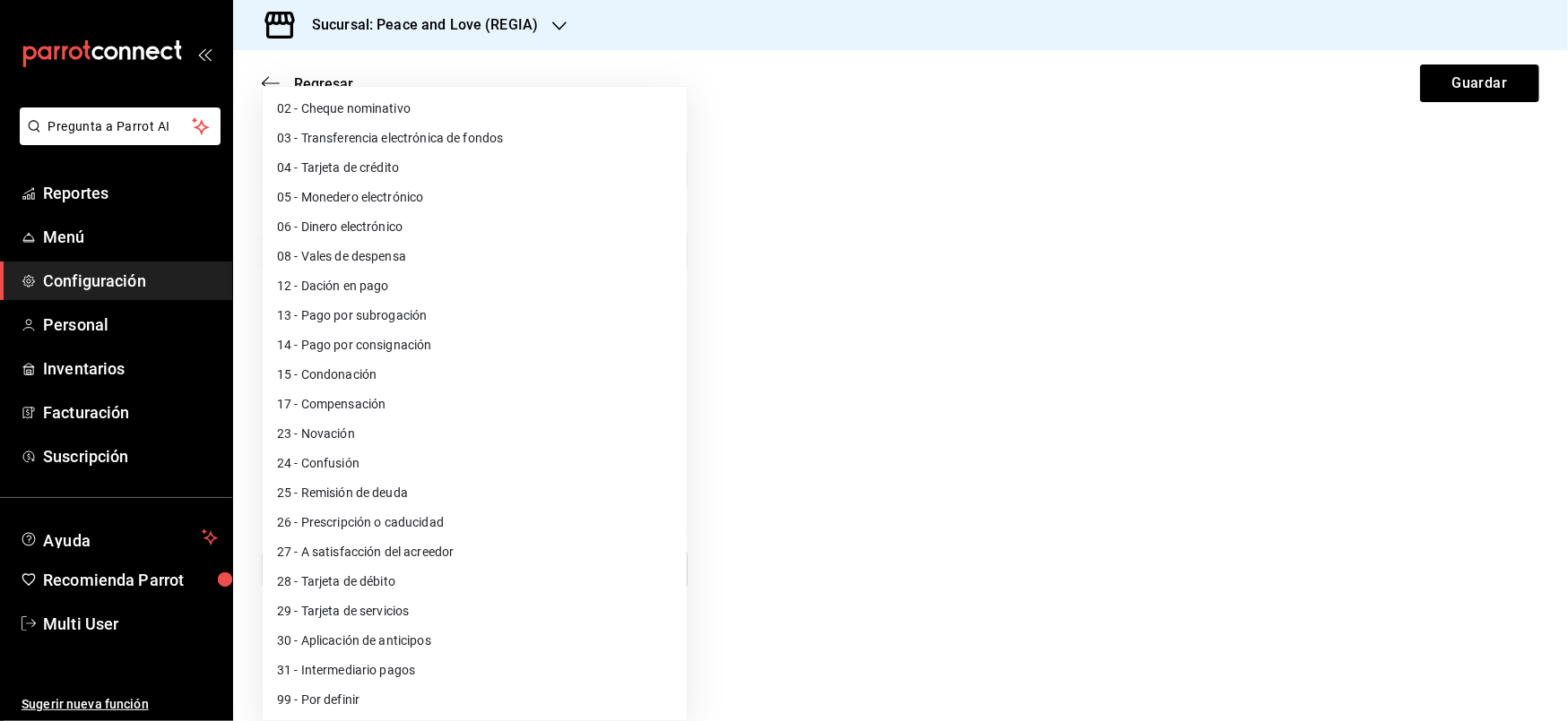
scroll to position [32, 0]
click at [414, 611] on li "29 - Tarjeta de servicios" at bounding box center [474, 609] width 424 height 29
type input "29"
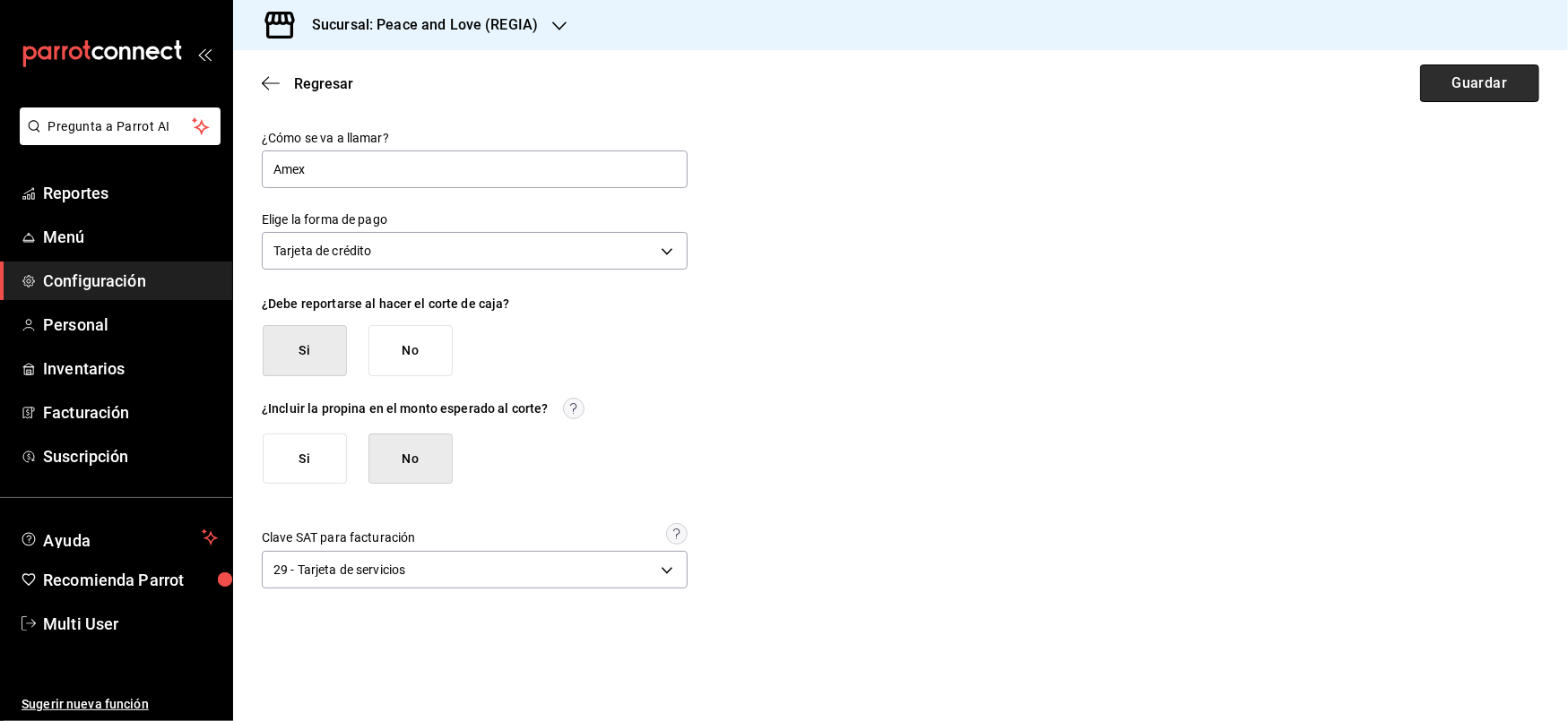
click at [1479, 79] on button "Guardar" at bounding box center [1480, 83] width 119 height 37
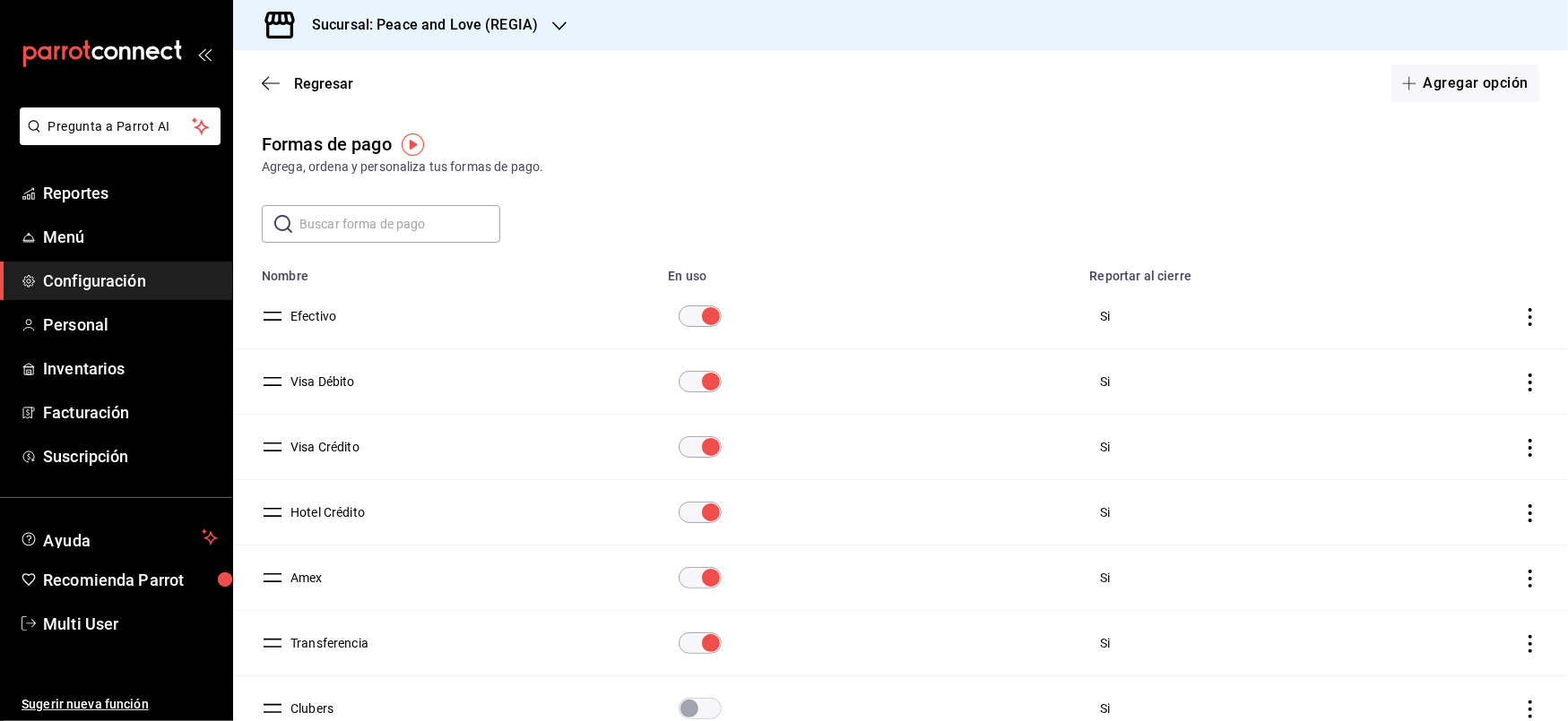
click at [406, 26] on h3 "Sucursal: Peace and Love (REGIA)" at bounding box center [417, 25] width 240 height 22
click at [349, 87] on div "Peace and Love (MTY 2)" at bounding box center [367, 77] width 269 height 40
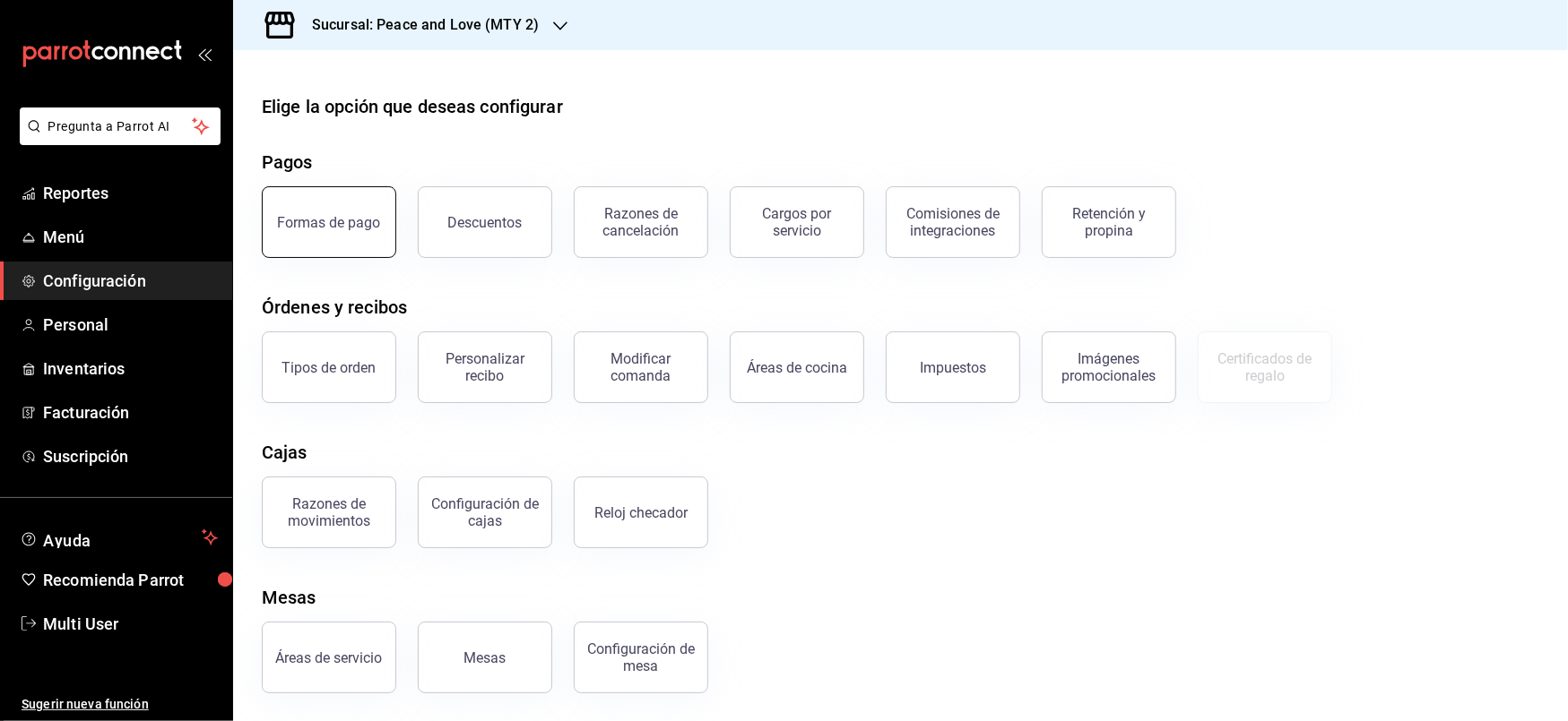
click at [336, 239] on button "Formas de pago" at bounding box center [328, 222] width 134 height 71
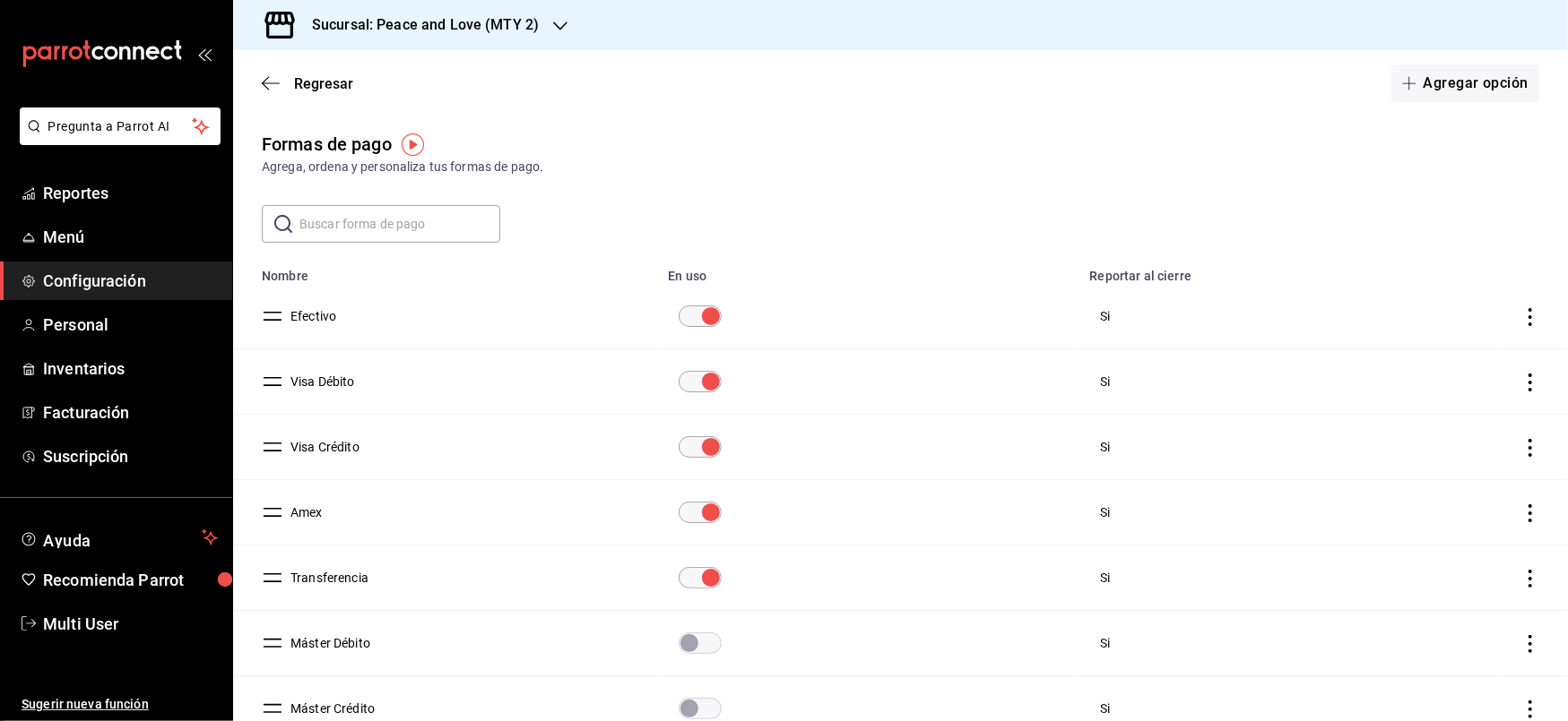
click at [305, 518] on button "Amex" at bounding box center [302, 513] width 39 height 18
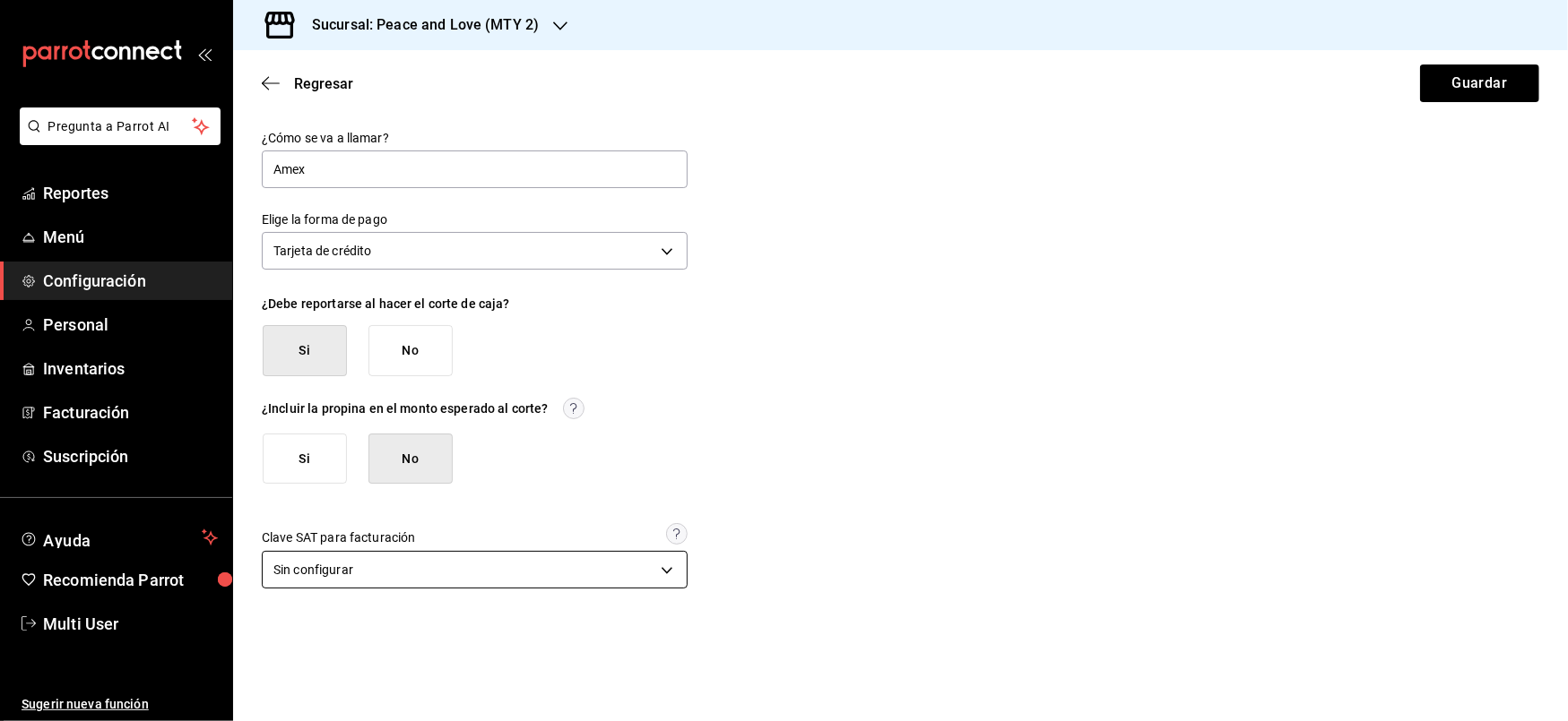
click at [373, 574] on body "Pregunta a Parrot AI Reportes Menú Configuración Personal Inventarios Facturaci…" at bounding box center [784, 360] width 1568 height 721
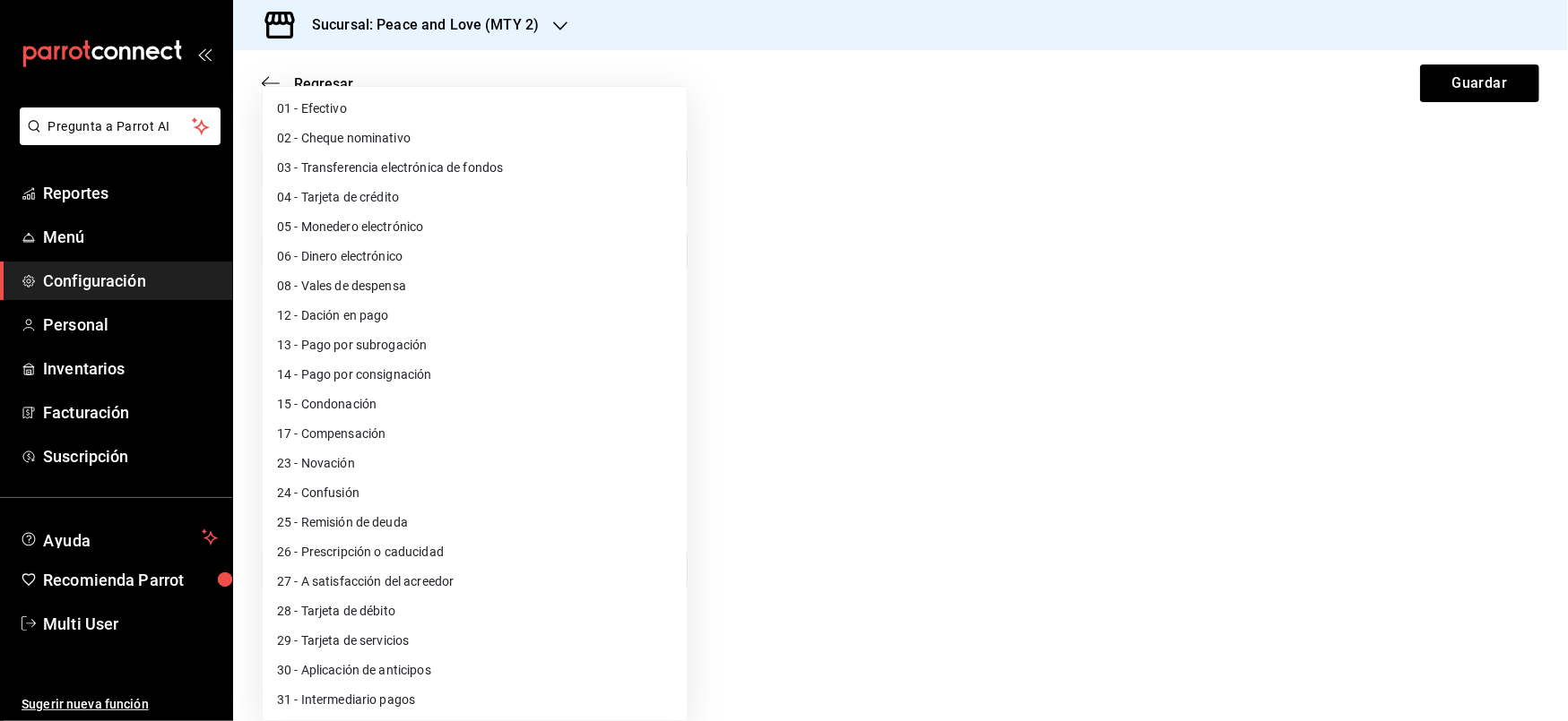
click at [368, 643] on li "29 - Tarjeta de servicios" at bounding box center [474, 641] width 424 height 29
type input "29"
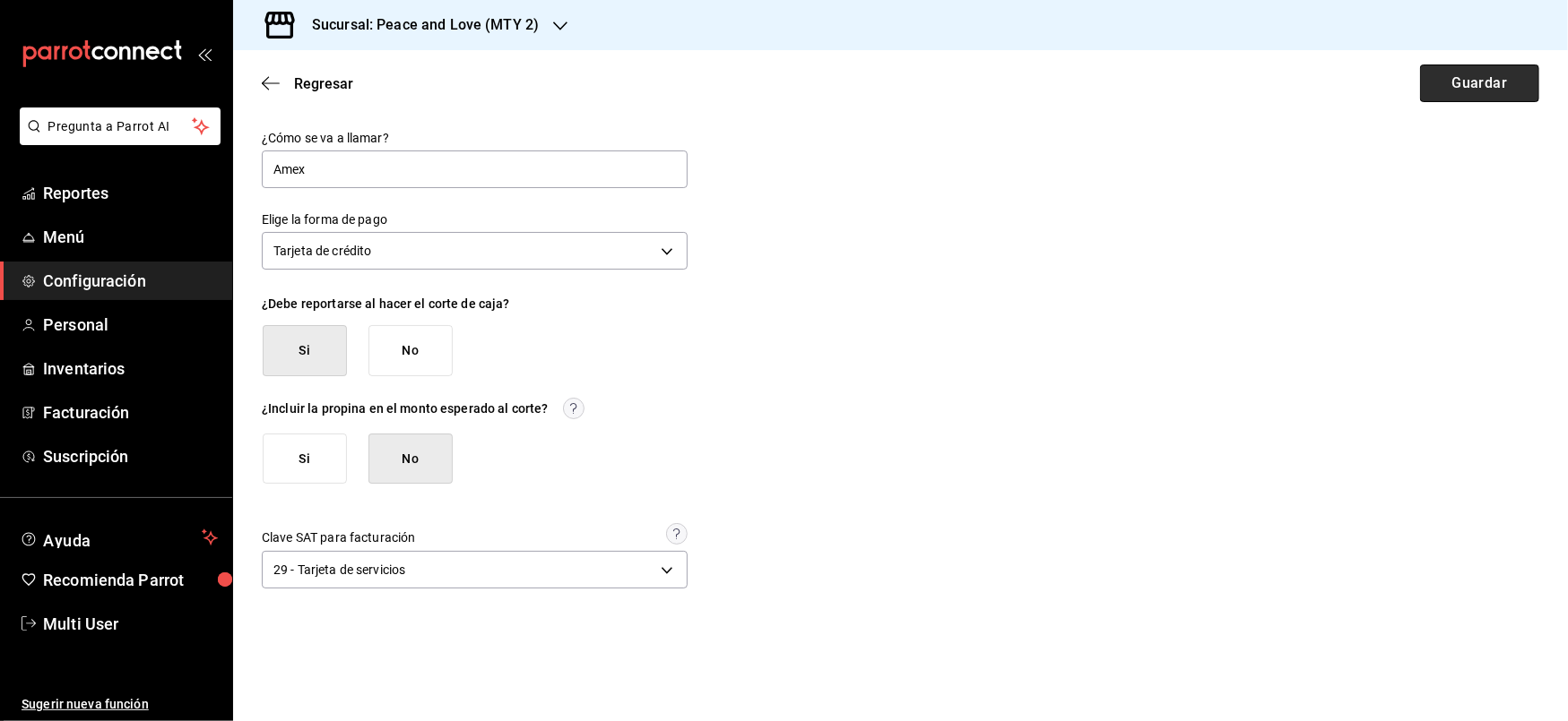
click at [1492, 91] on button "Guardar" at bounding box center [1480, 83] width 119 height 37
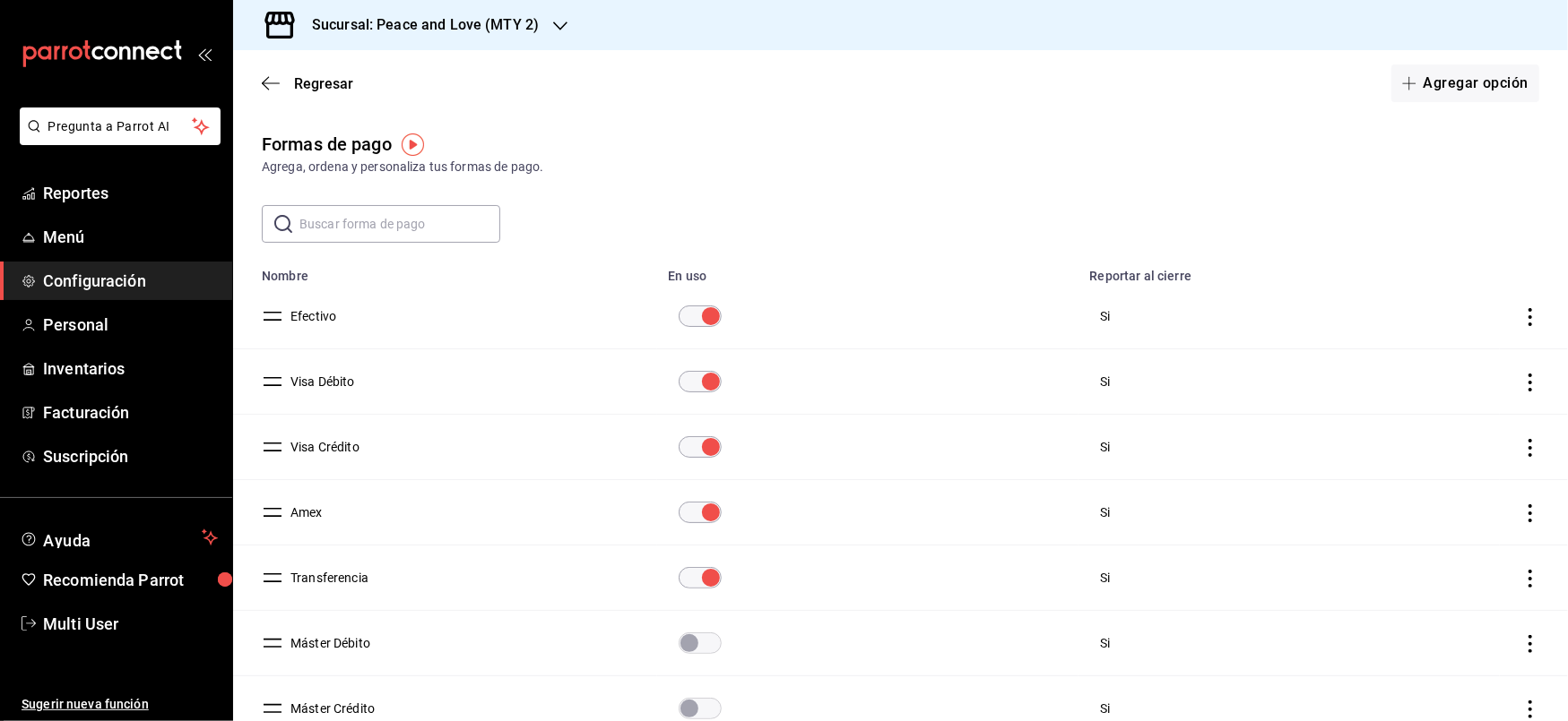
click at [314, 313] on button "Efectivo" at bounding box center [309, 316] width 53 height 18
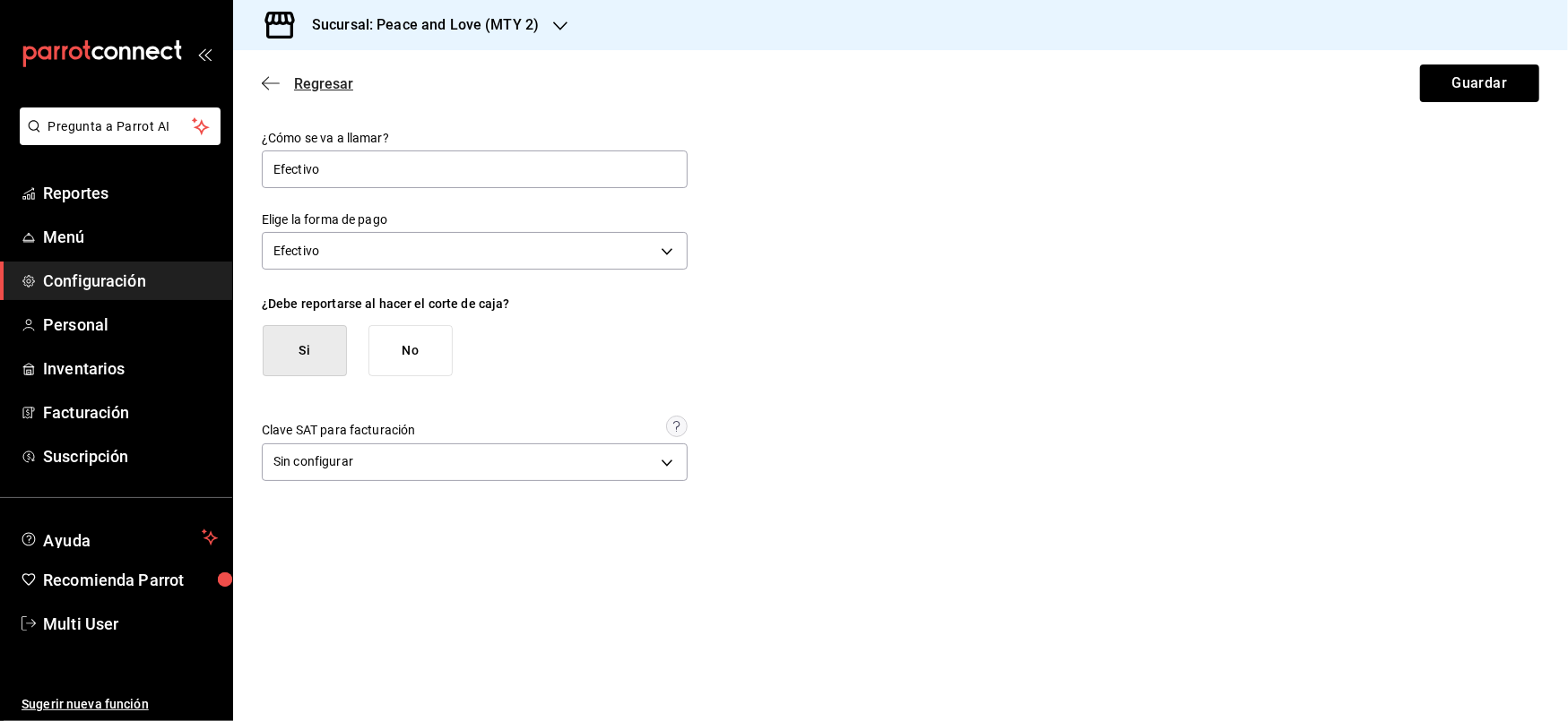
click at [267, 82] on icon "button" at bounding box center [270, 83] width 18 height 16
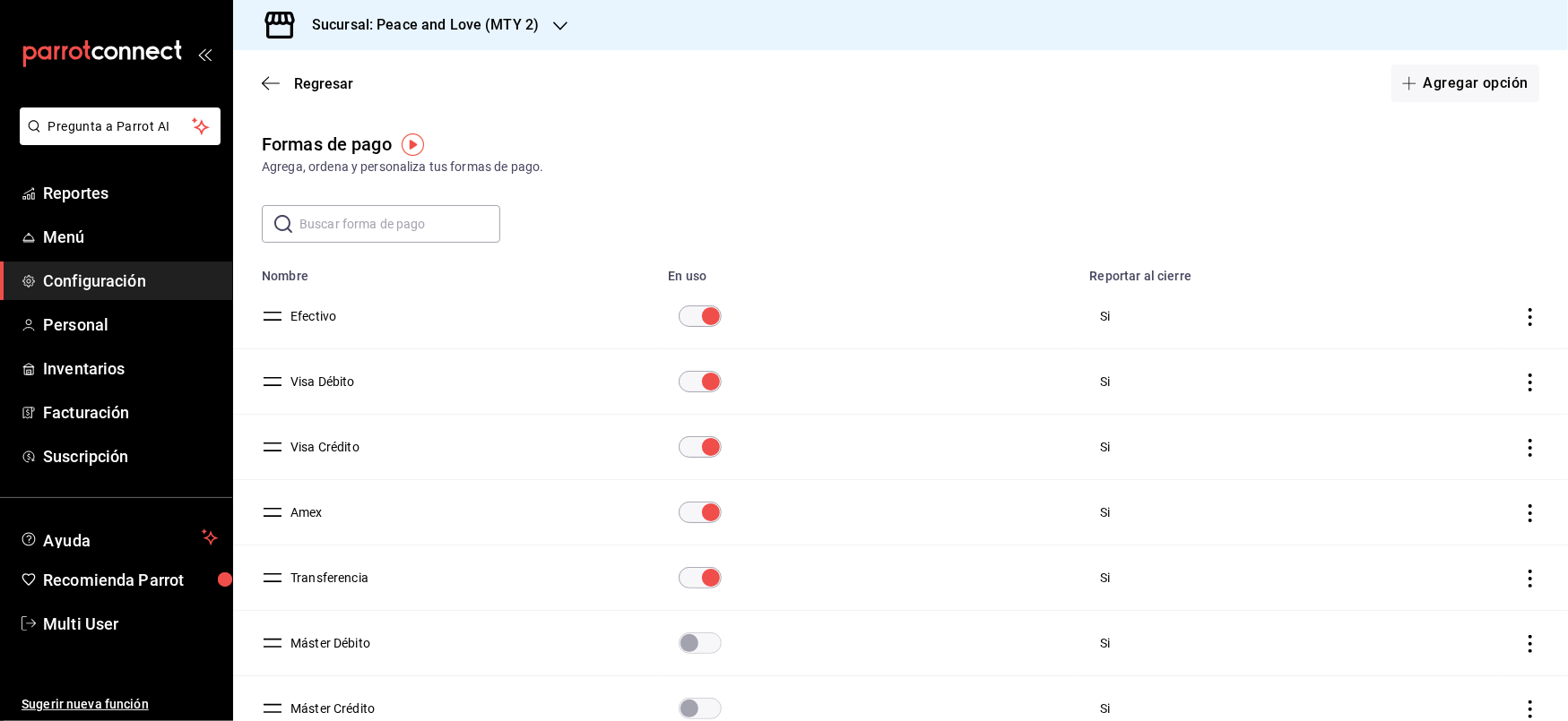
click at [348, 582] on button "Transferencia" at bounding box center [325, 578] width 85 height 18
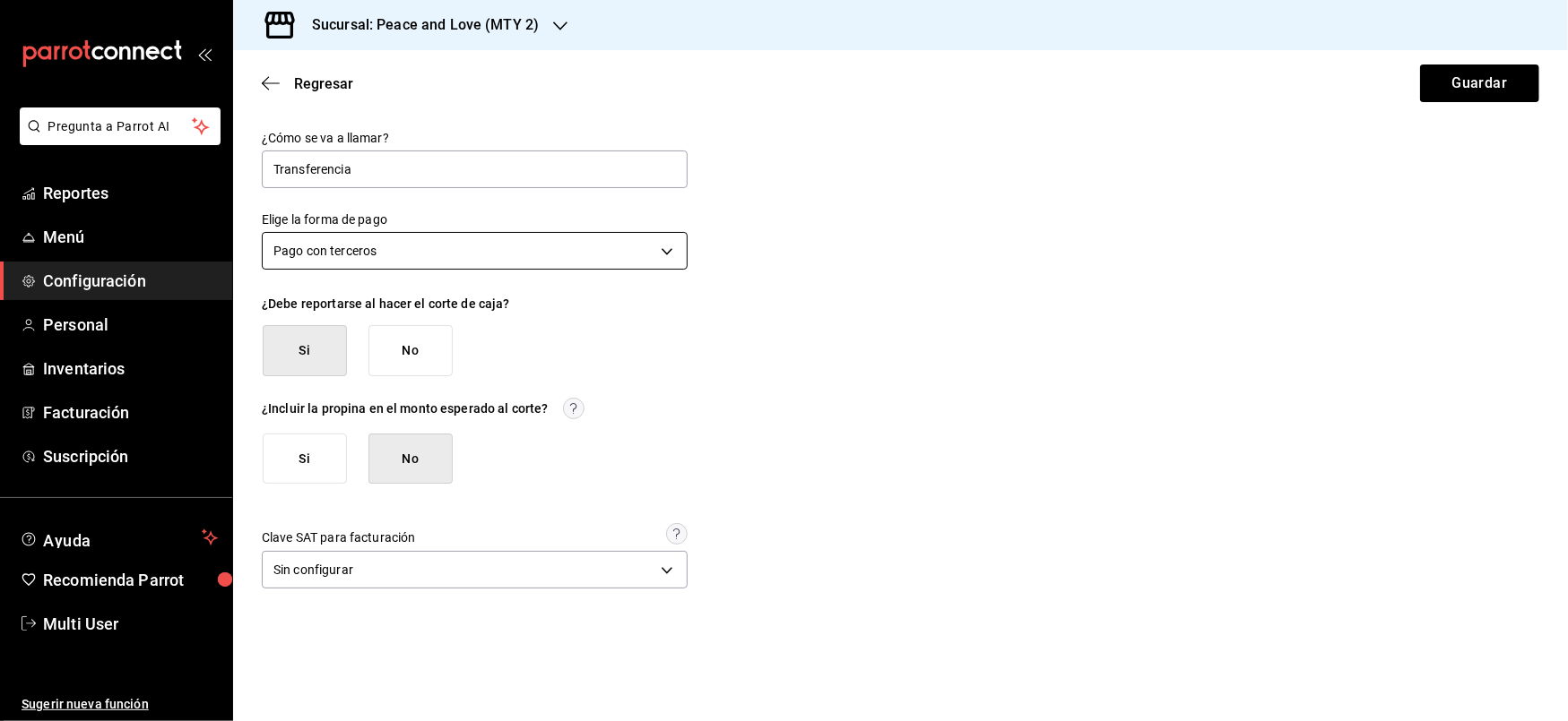
click at [669, 255] on body "Pregunta a Parrot AI Reportes Menú Configuración Personal Inventarios Facturaci…" at bounding box center [784, 360] width 1568 height 721
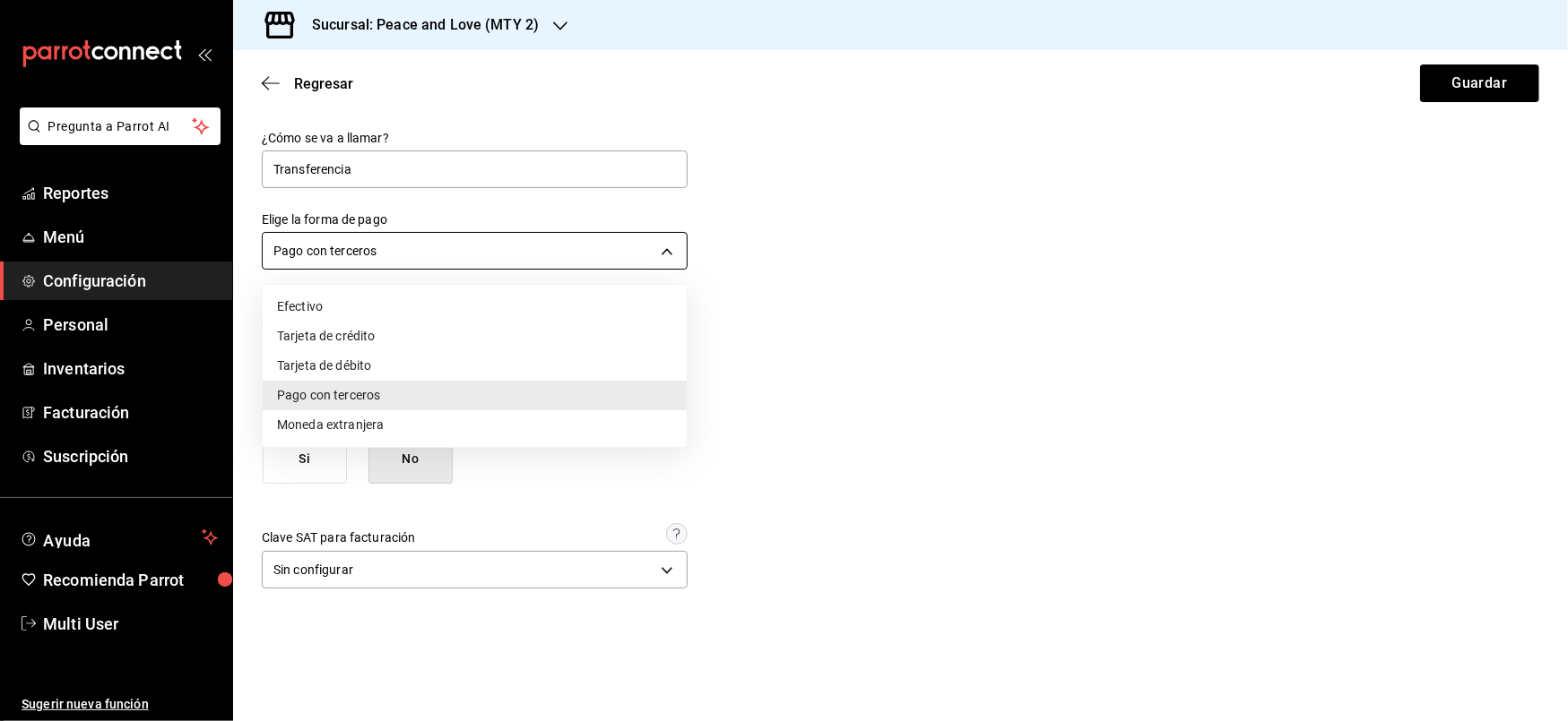
click at [669, 255] on div at bounding box center [784, 360] width 1568 height 721
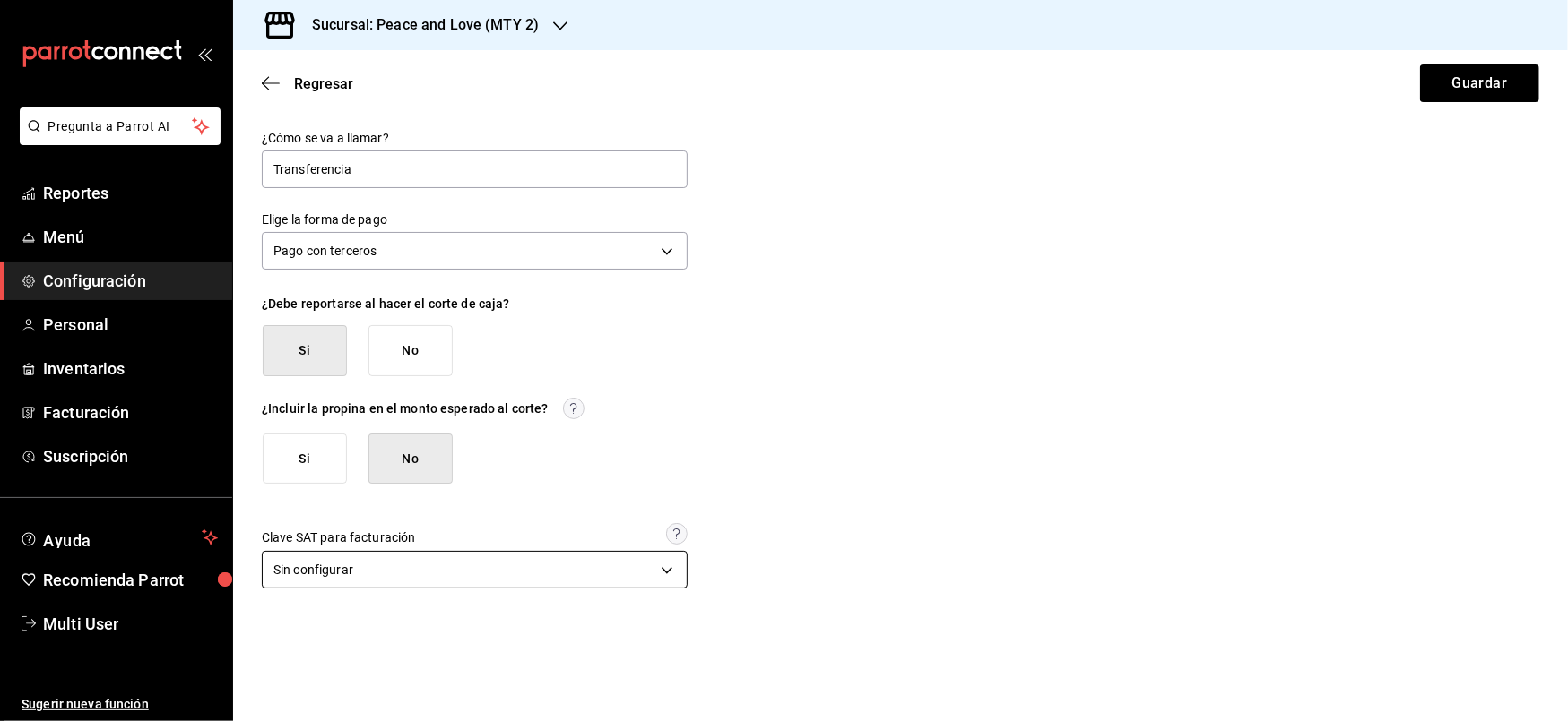
click at [660, 578] on body "Pregunta a Parrot AI Reportes Menú Configuración Personal Inventarios Facturaci…" at bounding box center [784, 360] width 1568 height 721
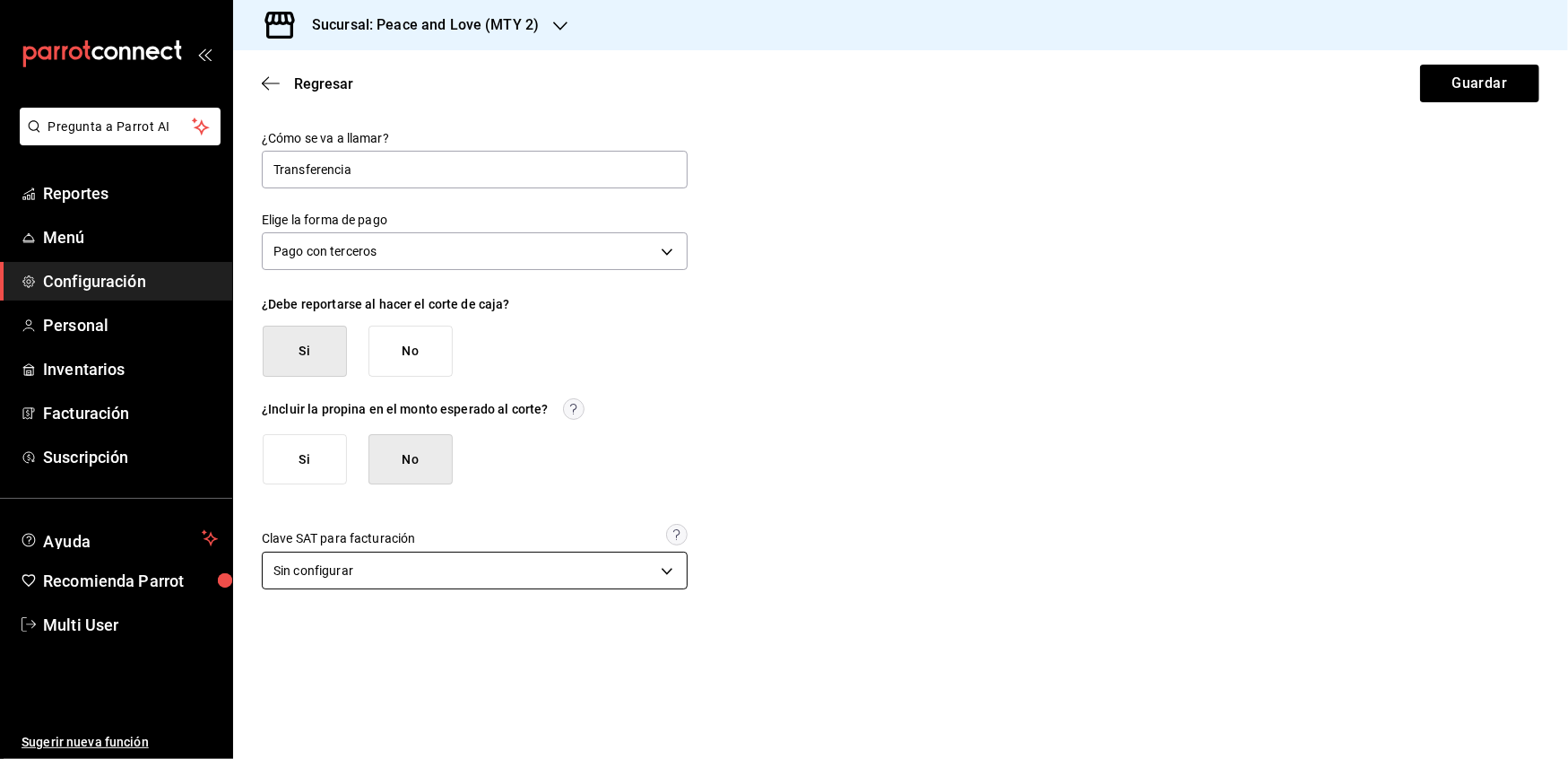
click at [666, 585] on body "Pregunta a Parrot AI Reportes Menú Configuración Personal Inventarios Facturaci…" at bounding box center [784, 379] width 1568 height 759
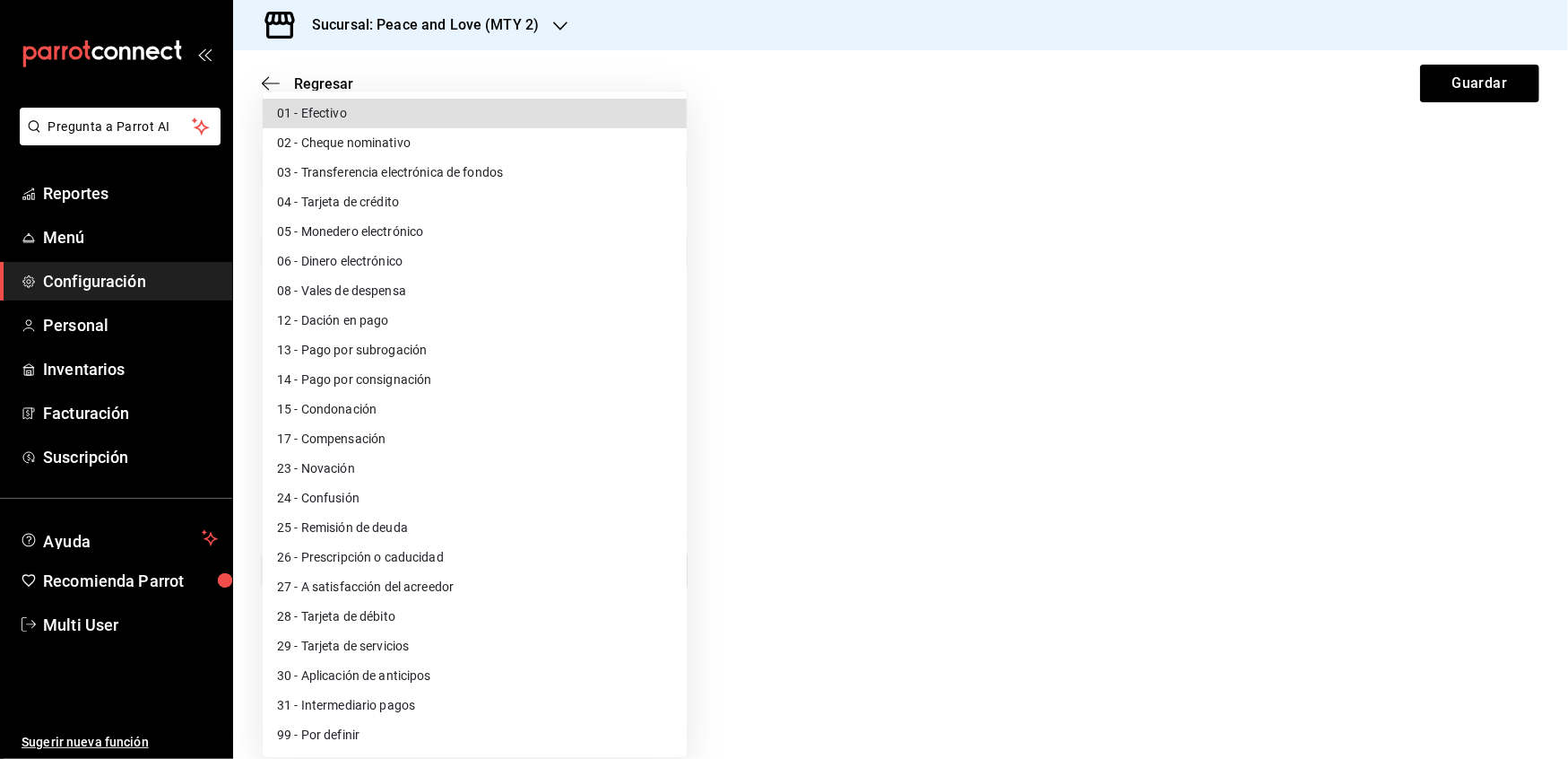
click at [653, 579] on body "Pregunta a Parrot AI Reportes Menú Configuración Personal Inventarios Facturaci…" at bounding box center [784, 379] width 1568 height 759
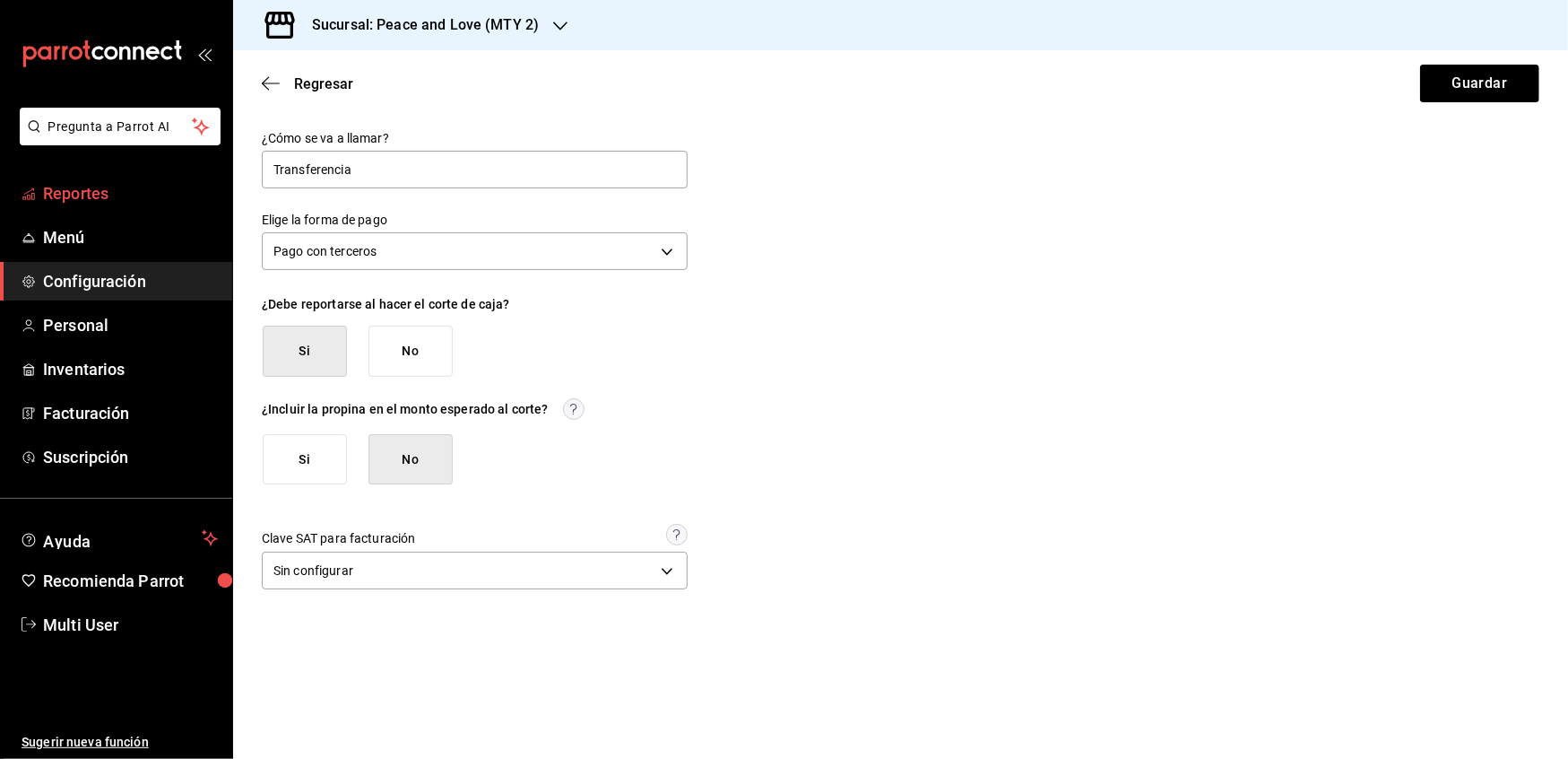
click at [86, 190] on span "Reportes" at bounding box center [130, 193] width 175 height 24
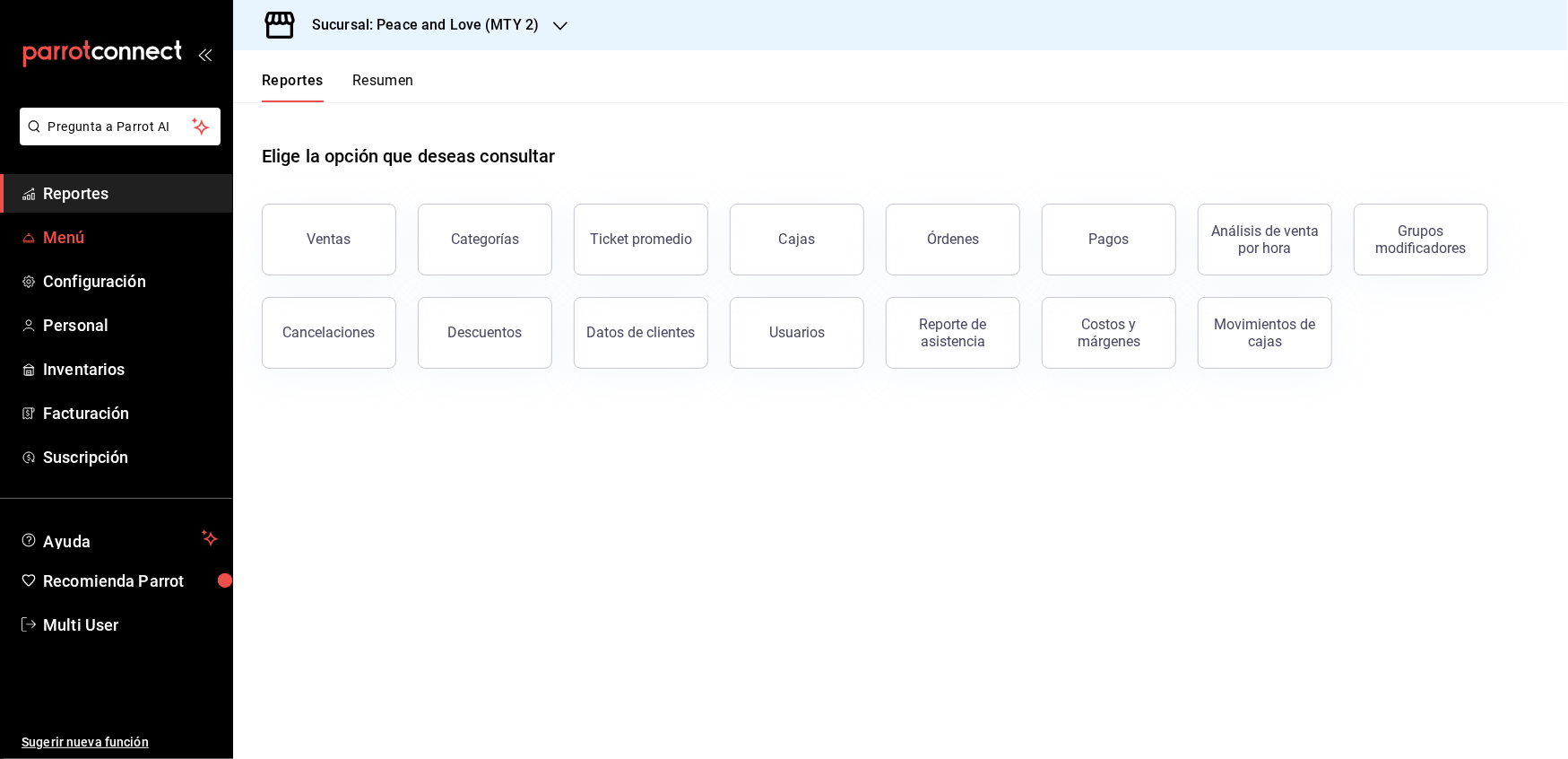
click at [61, 237] on span "Menú" at bounding box center [130, 237] width 175 height 24
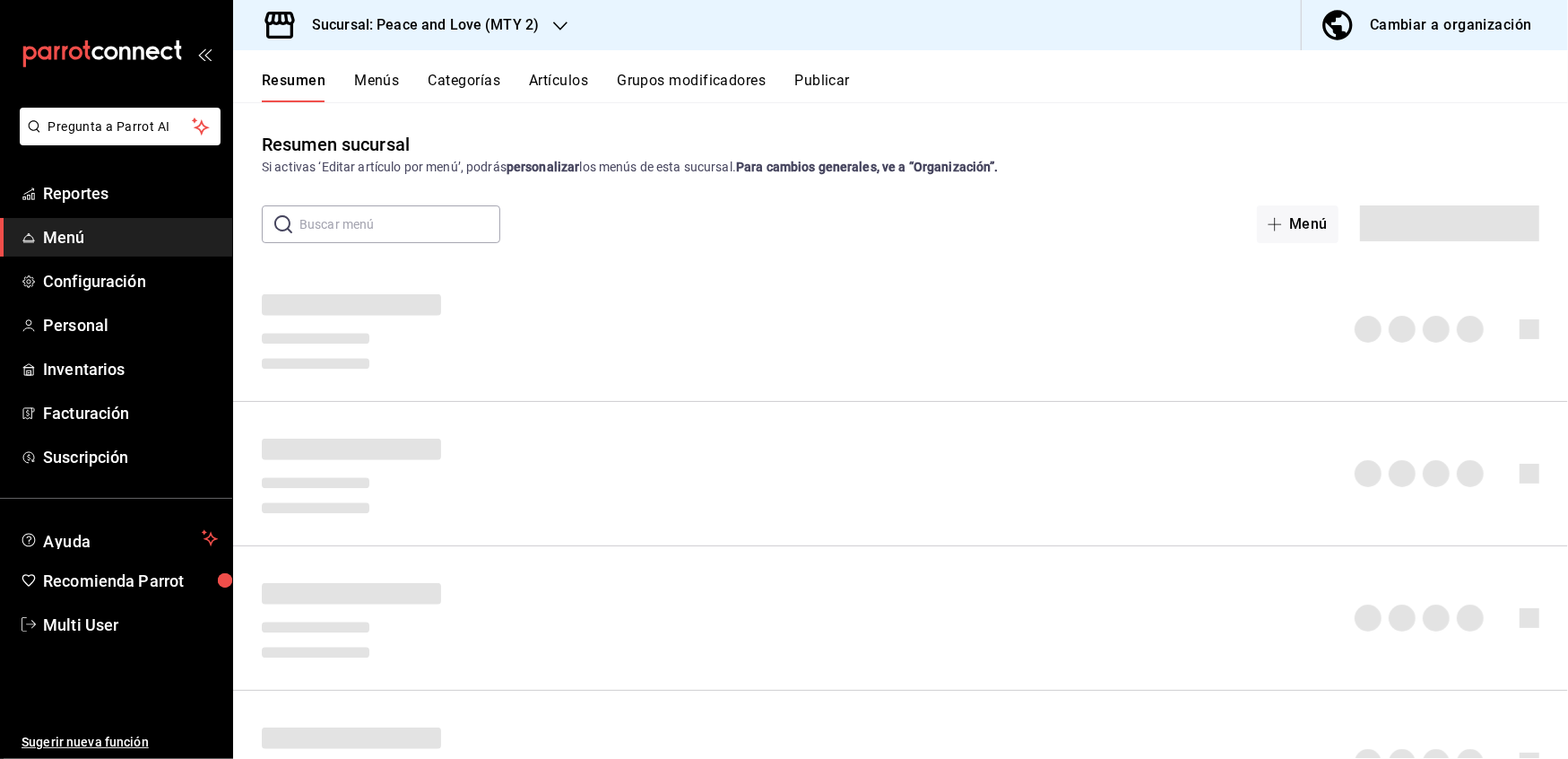
click at [1499, 18] on div "Cambiar a organización" at bounding box center [1452, 25] width 162 height 25
